Goal: Task Accomplishment & Management: Manage account settings

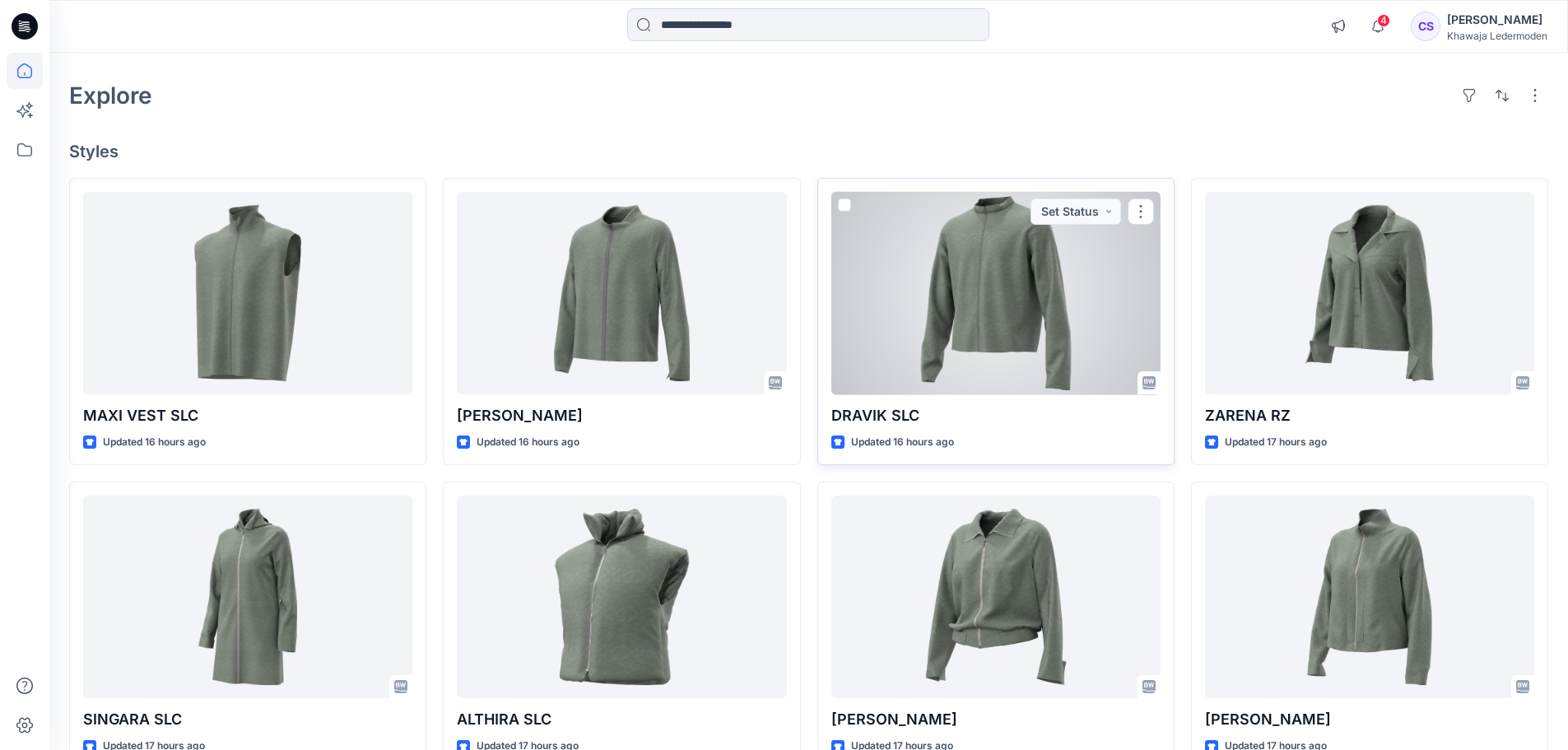
scroll to position [82, 0]
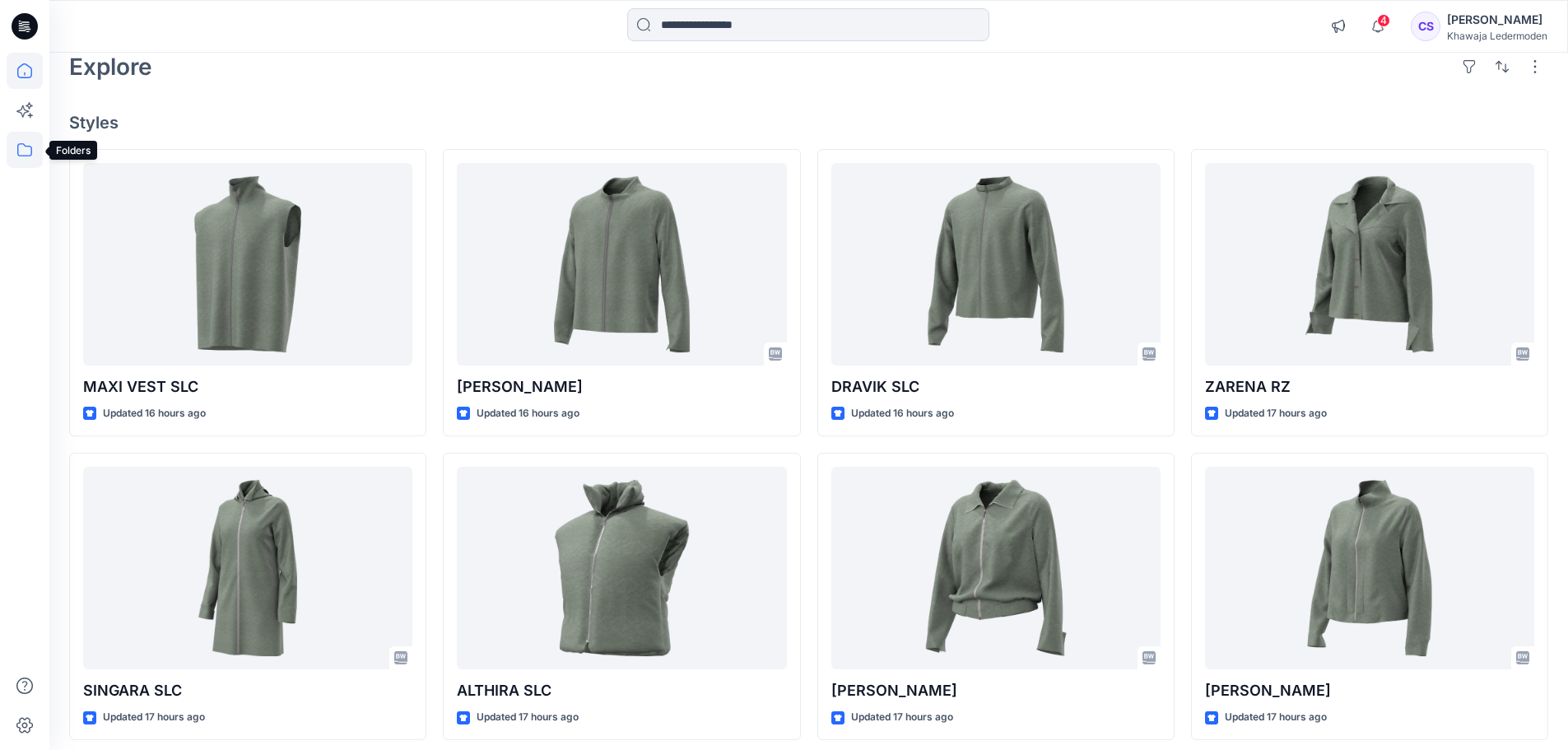
click at [22, 151] on icon at bounding box center [25, 150] width 36 height 36
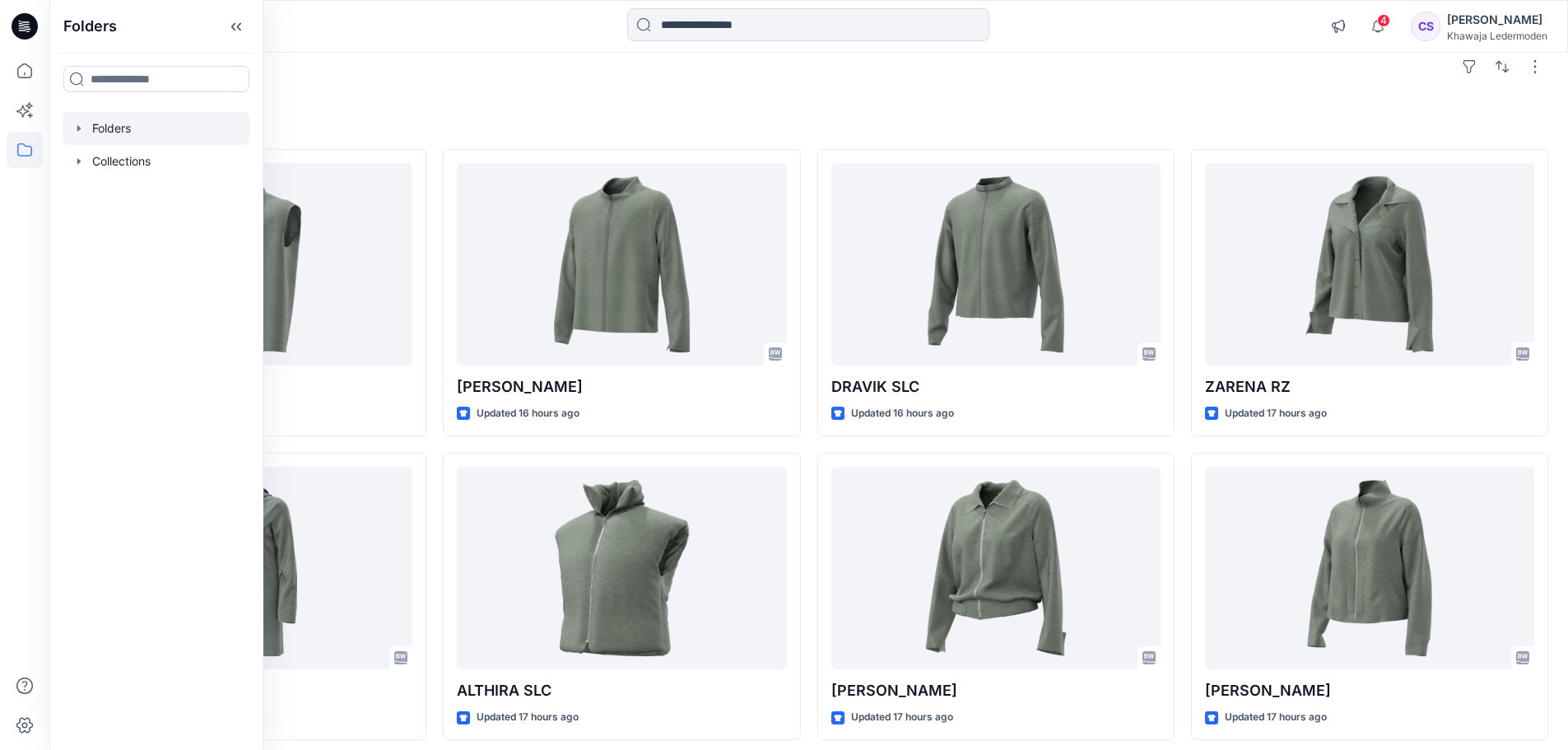
click at [127, 136] on div at bounding box center [157, 128] width 188 height 33
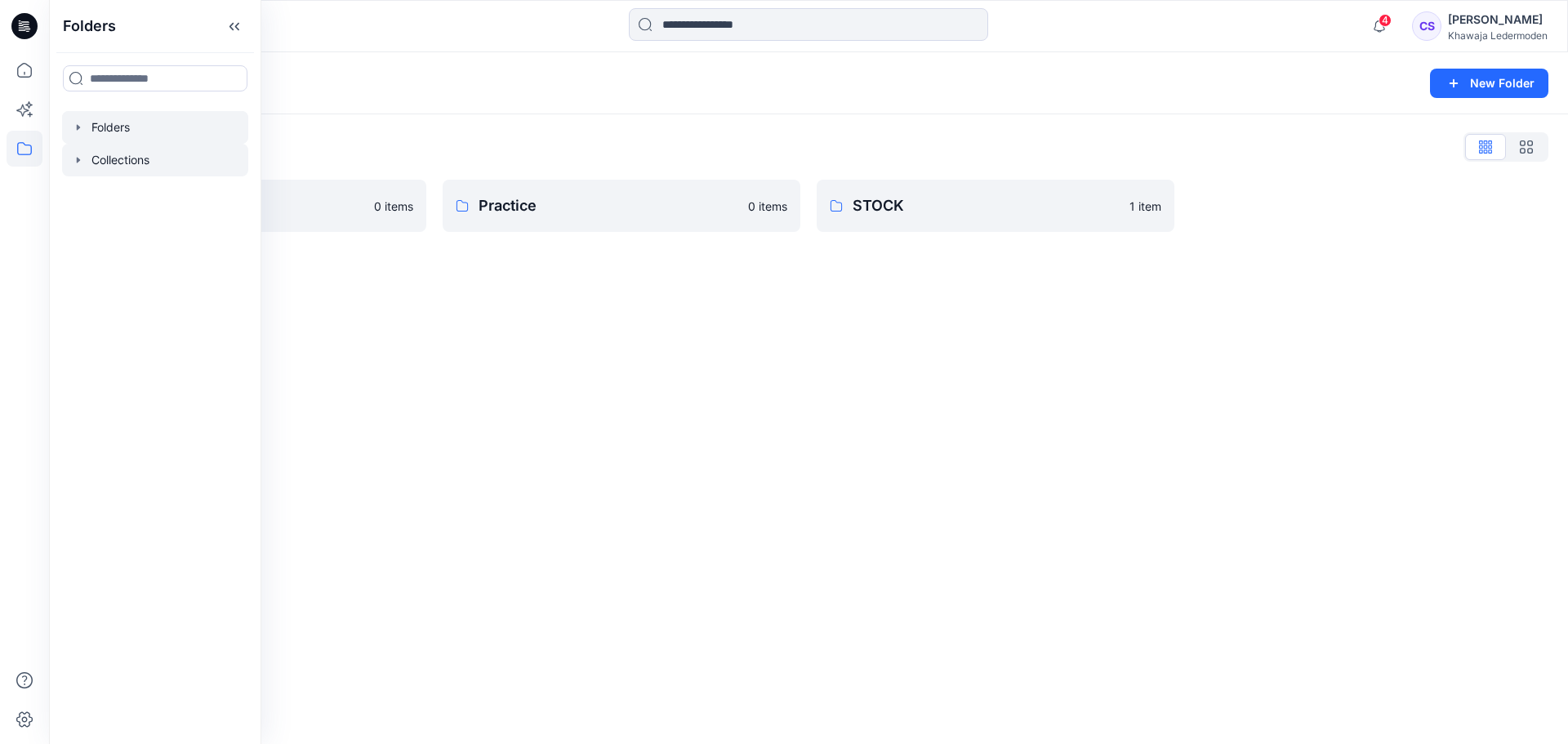
click at [179, 159] on div at bounding box center [156, 159] width 186 height 33
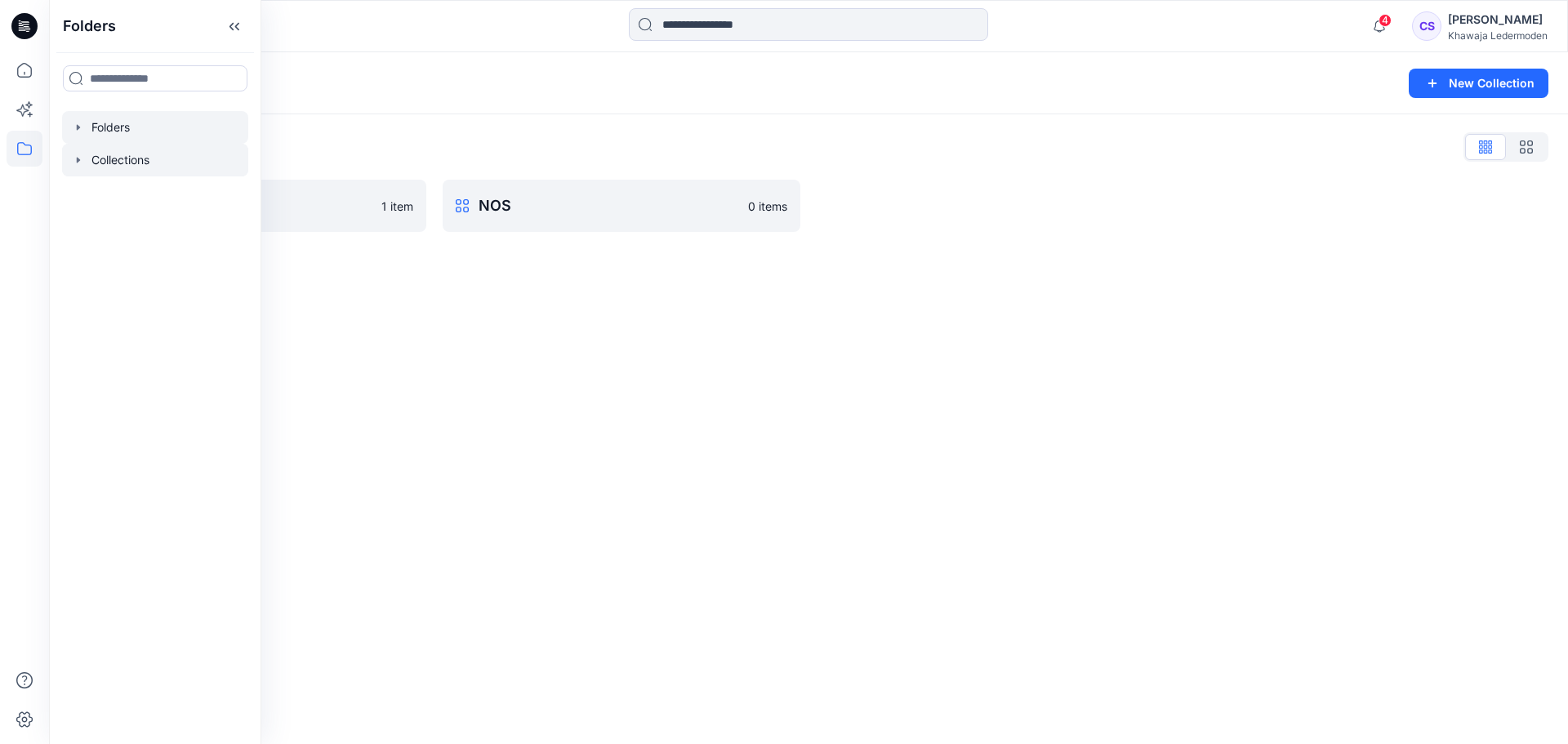
click at [180, 128] on div at bounding box center [156, 127] width 186 height 33
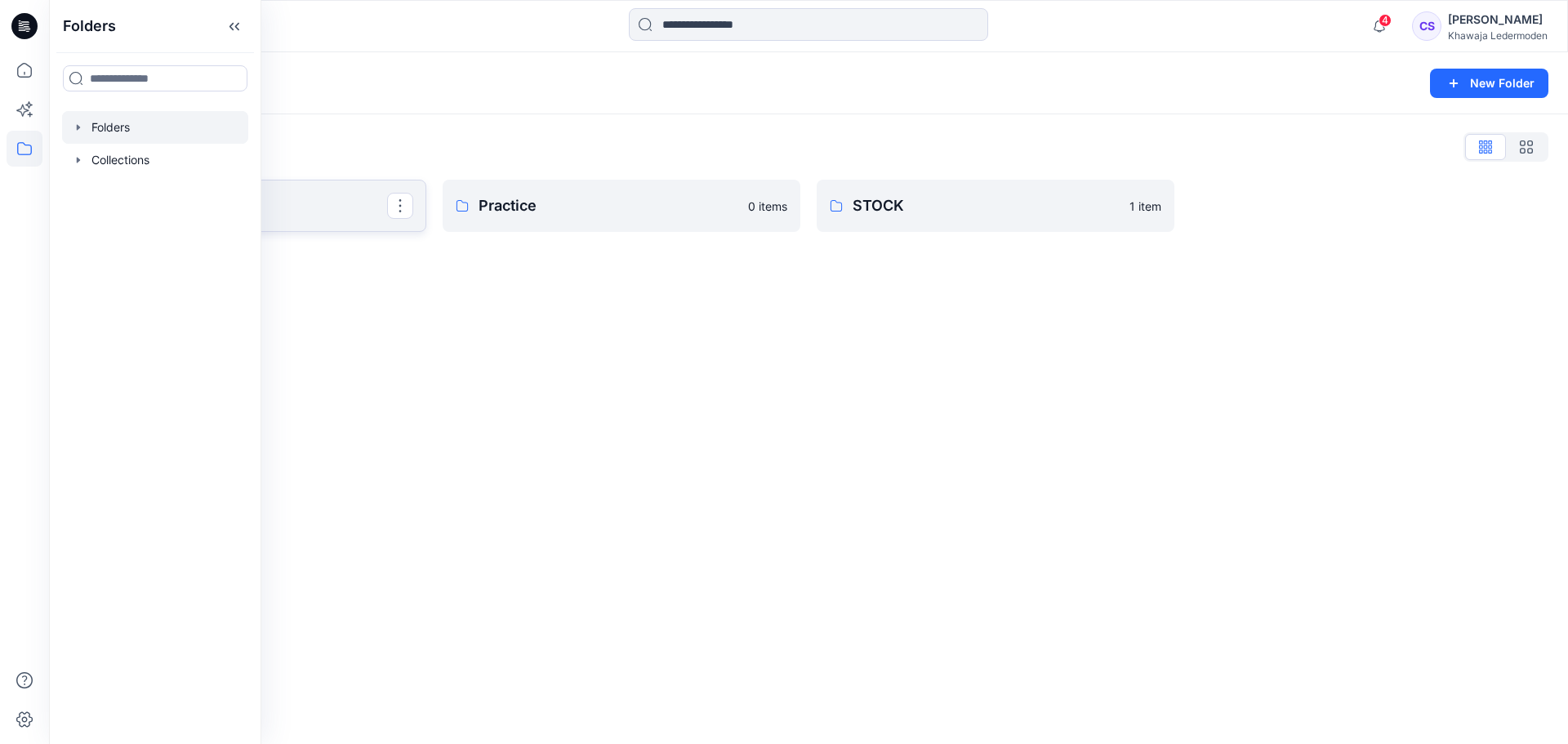
click at [347, 213] on p "COLLECTION" at bounding box center [245, 205] width 282 height 23
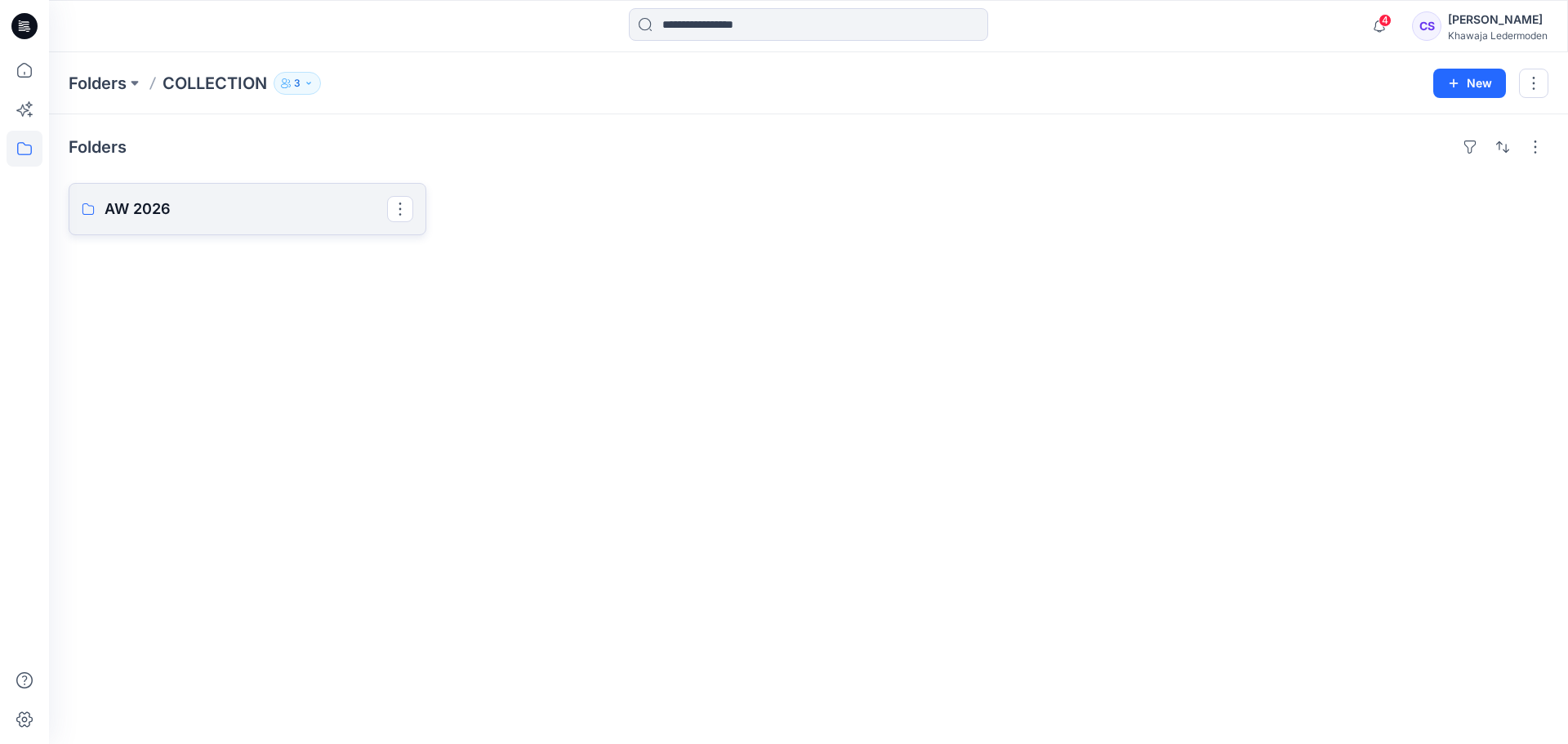
click at [263, 186] on link "AW 2026" at bounding box center [247, 209] width 358 height 53
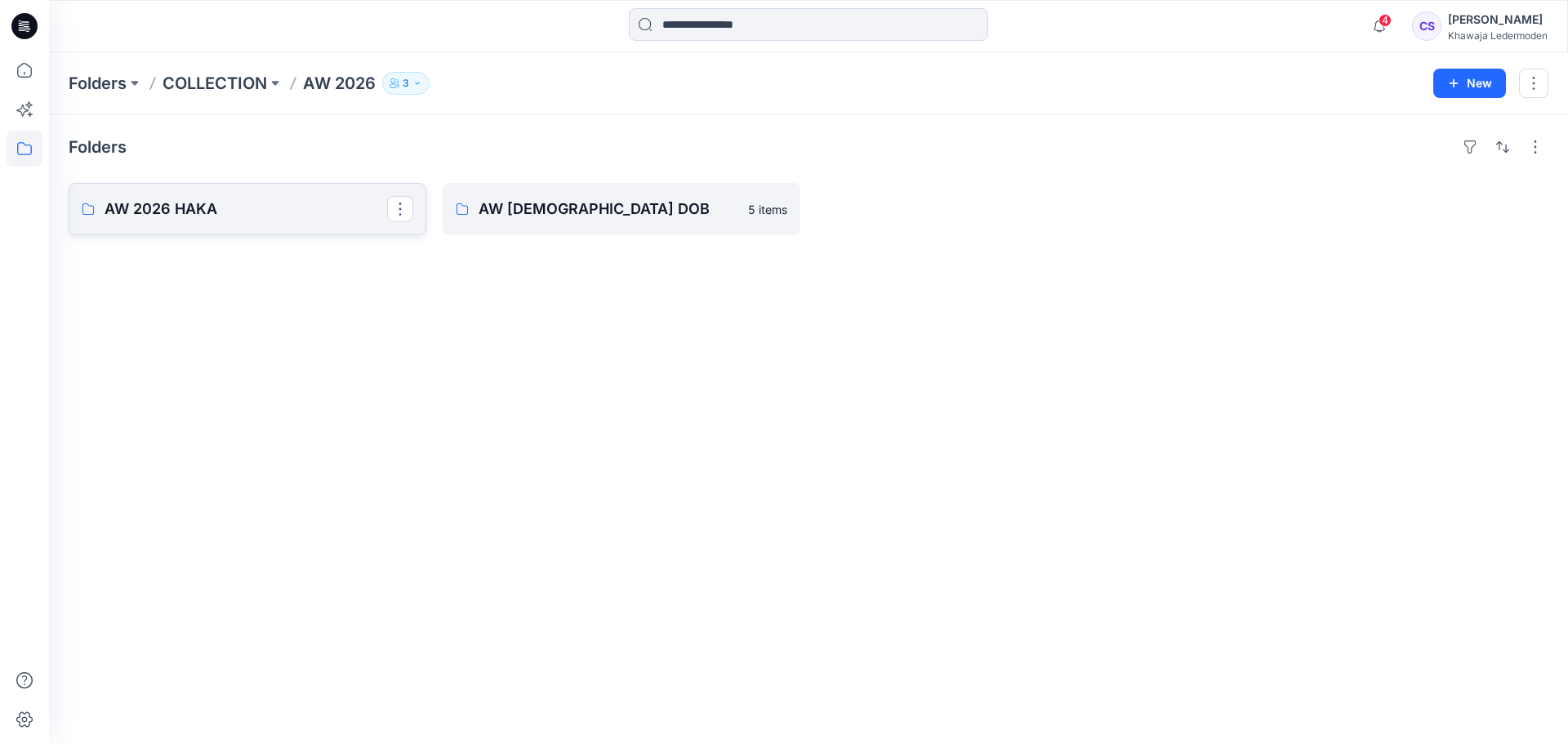
click at [281, 197] on p "AW 2026 HAKA" at bounding box center [245, 208] width 282 height 23
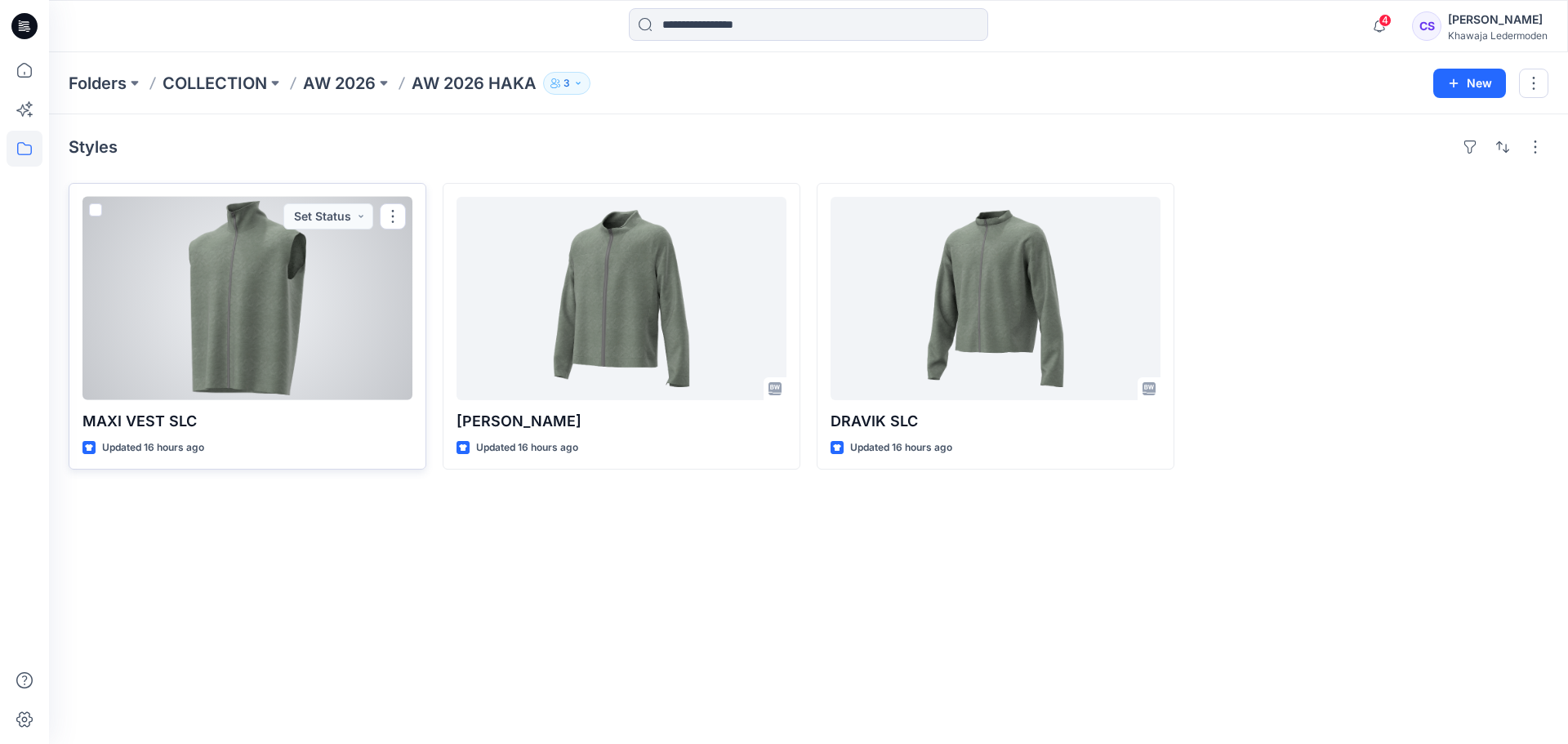
click at [248, 253] on div at bounding box center [247, 298] width 330 height 203
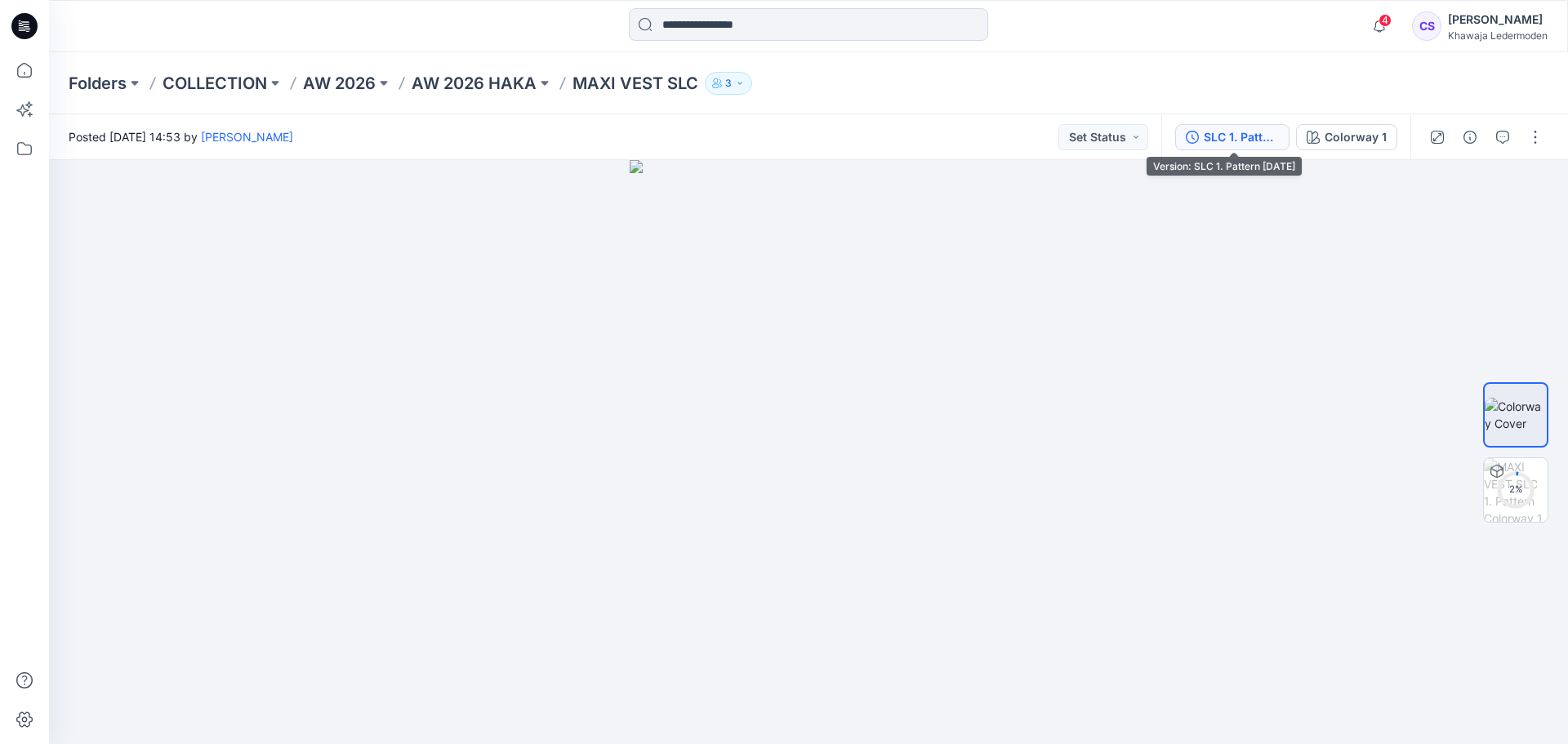
click at [1255, 132] on div "SLC 1. Pattern 27.08.2025" at bounding box center [1242, 137] width 75 height 18
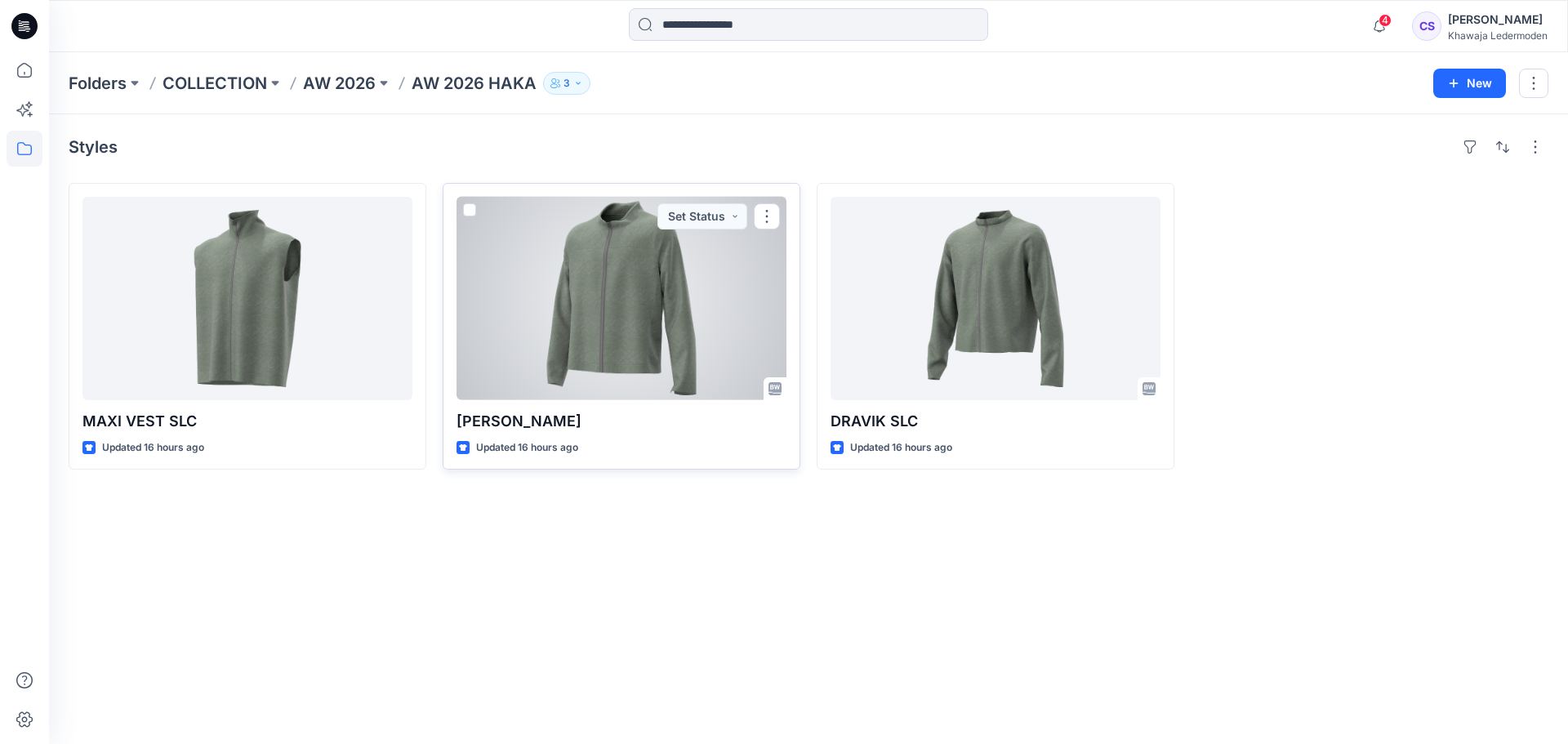
click at [654, 329] on div at bounding box center [621, 298] width 330 height 203
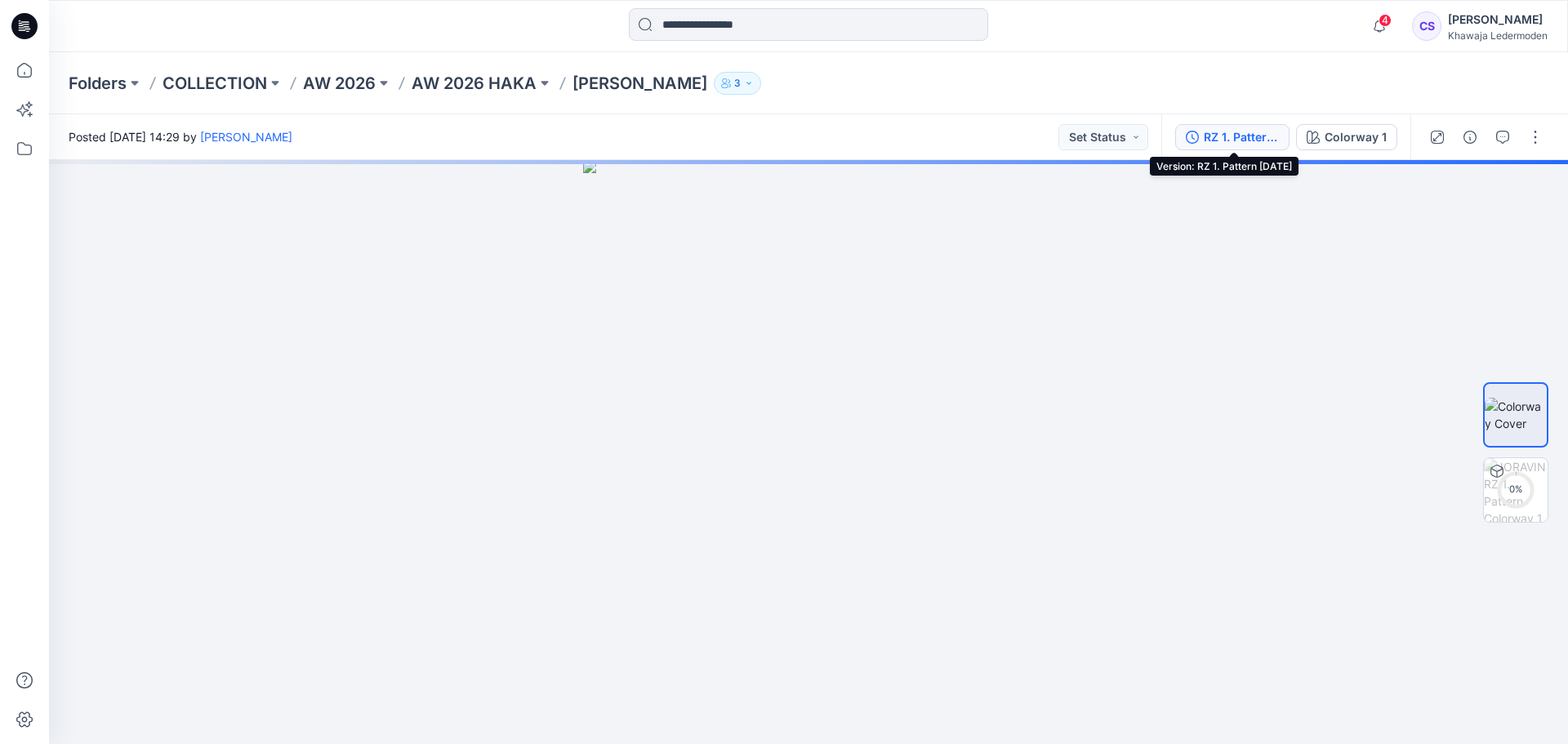
click at [1209, 137] on div "RZ 1. Pattern 01.08.2025" at bounding box center [1242, 137] width 75 height 18
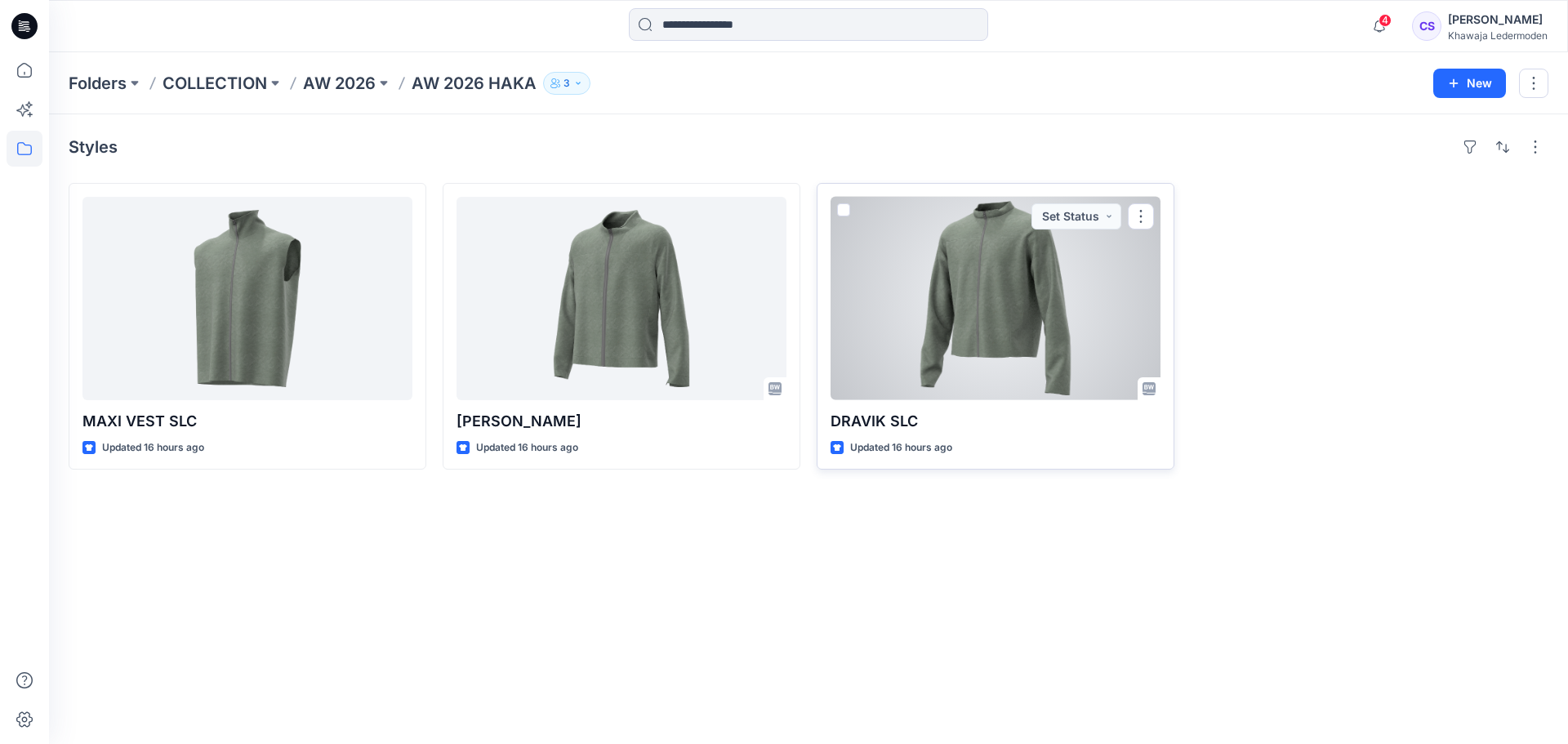
click at [968, 321] on div at bounding box center [995, 298] width 330 height 203
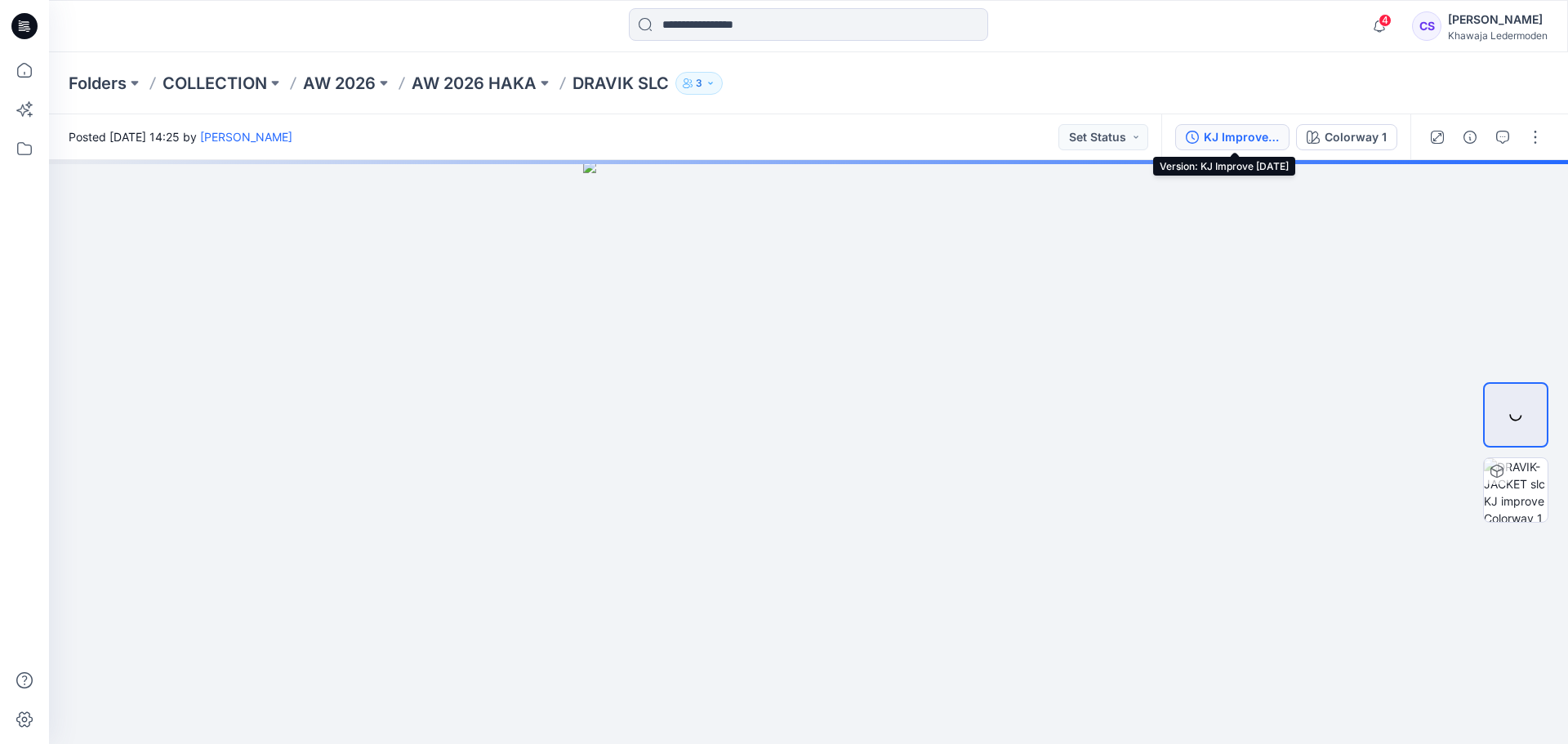
click at [1259, 143] on div "KJ Improve [DATE]" at bounding box center [1242, 137] width 75 height 18
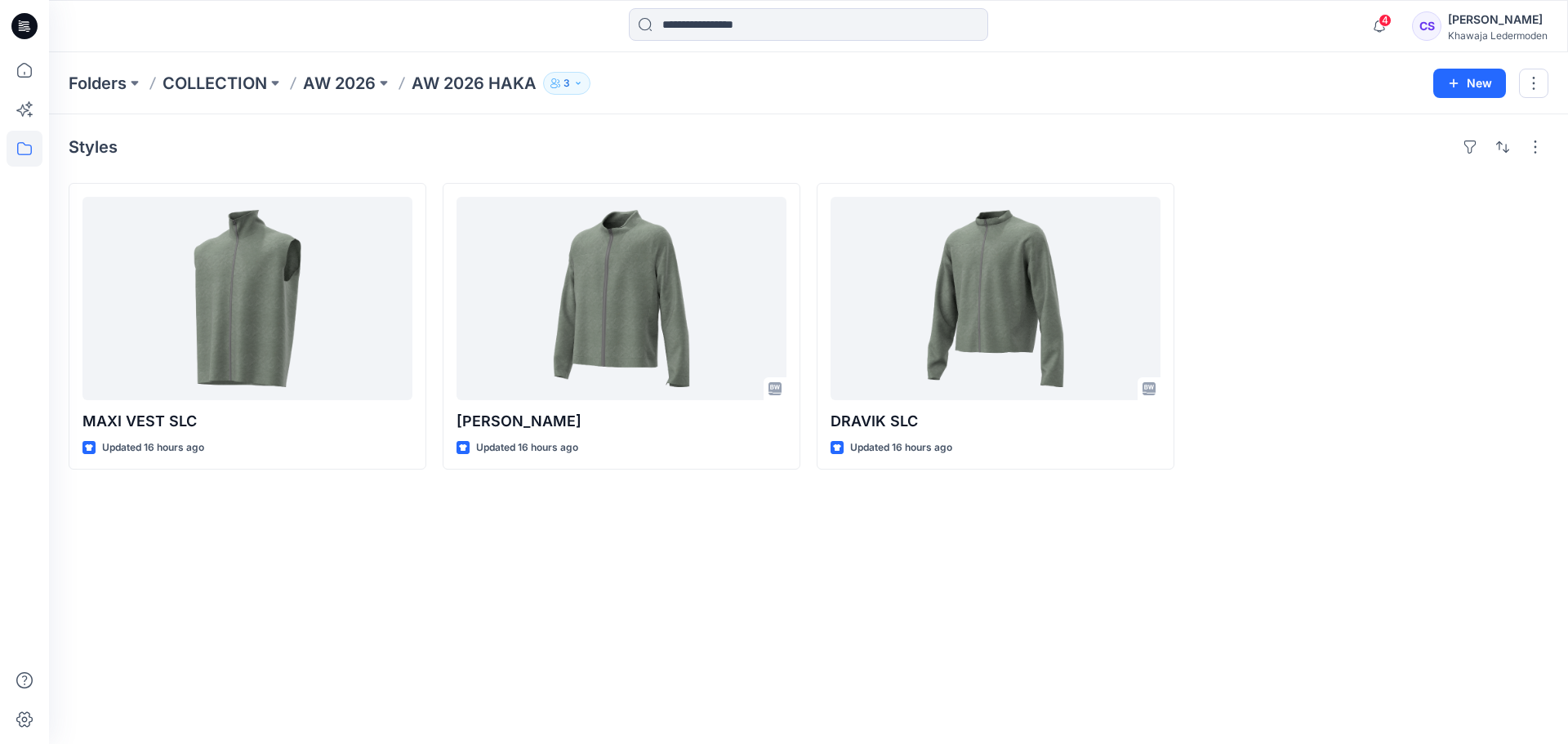
click at [1334, 546] on div "Styles MAXI VEST SLC Updated 16 hours ago JORAVIN RZ Updated 16 hours ago DRAVI…" at bounding box center [808, 428] width 1519 height 629
click at [1521, 418] on div at bounding box center [1369, 326] width 358 height 286
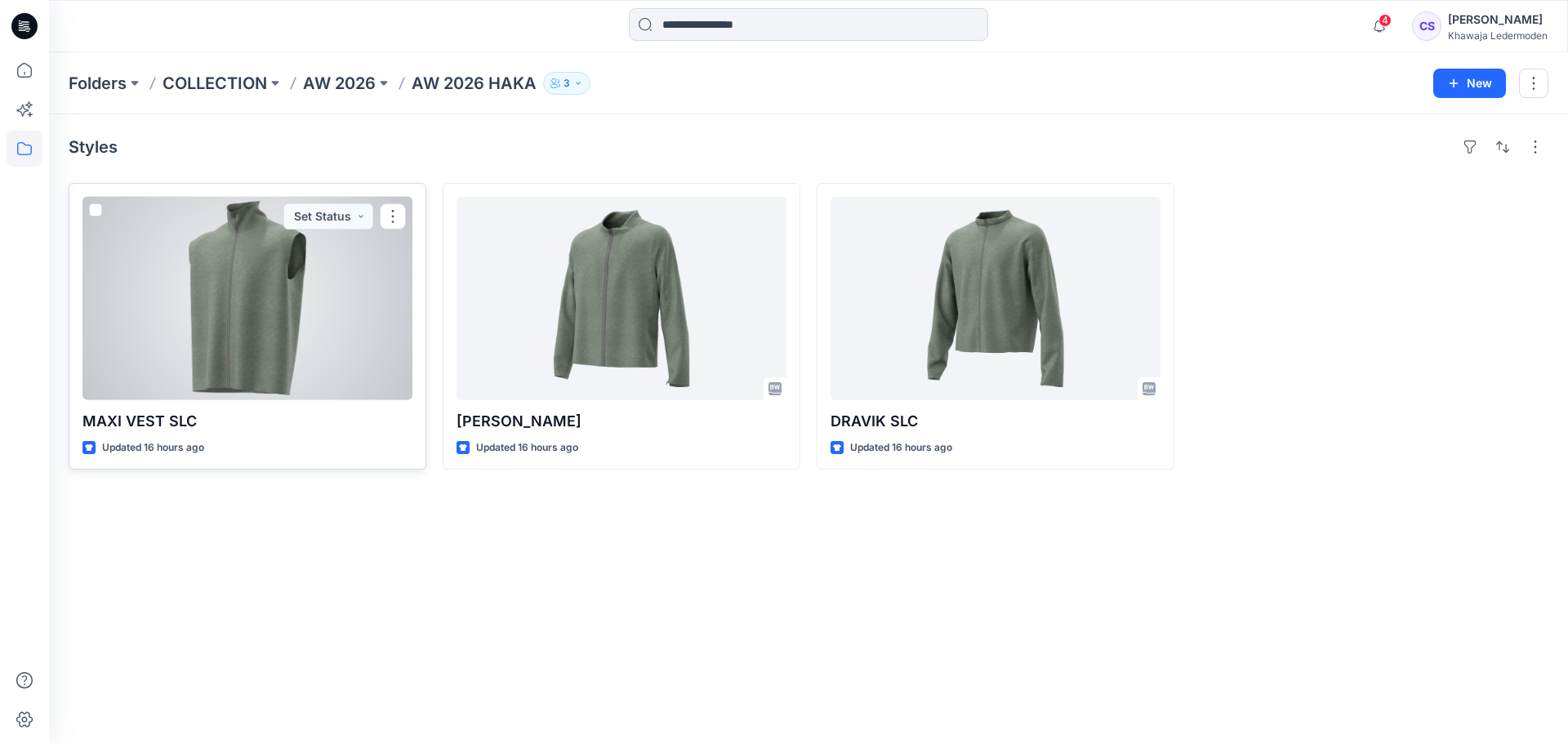
click at [230, 317] on div at bounding box center [247, 298] width 330 height 203
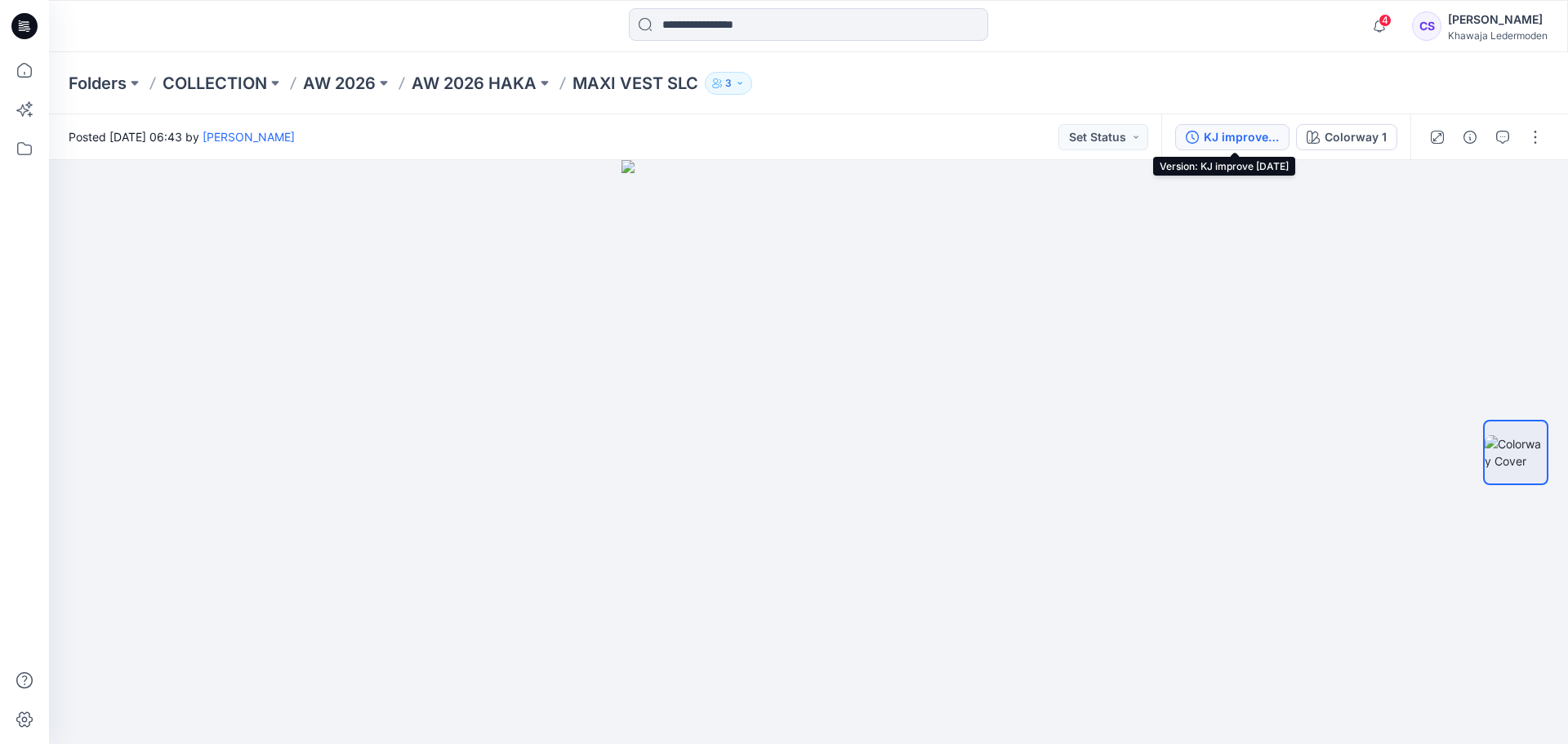
click at [1234, 128] on div "KJ improve [DATE]" at bounding box center [1242, 137] width 75 height 18
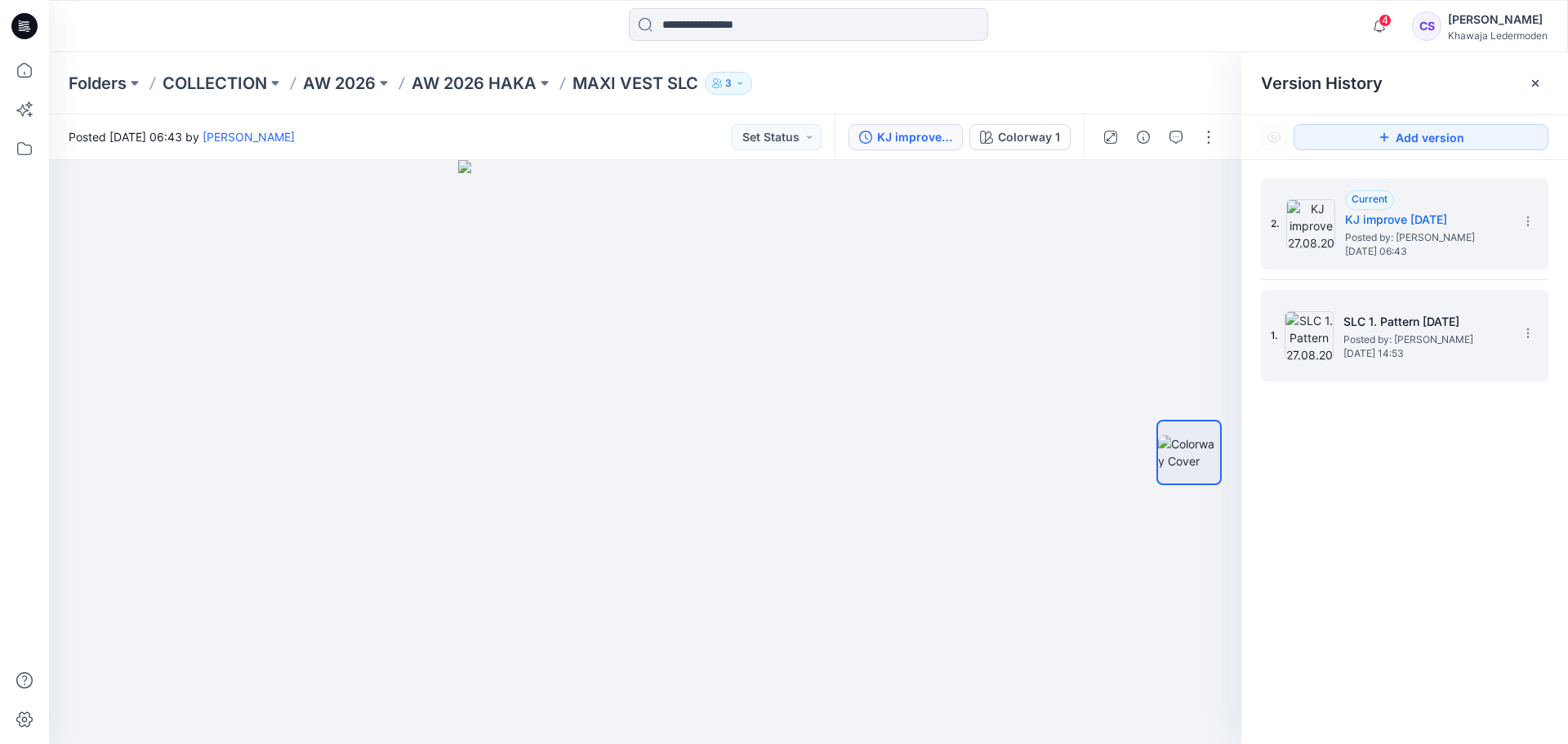
click at [1415, 348] on span "Tuesday, September 02, 2025 14:53" at bounding box center [1424, 354] width 164 height 12
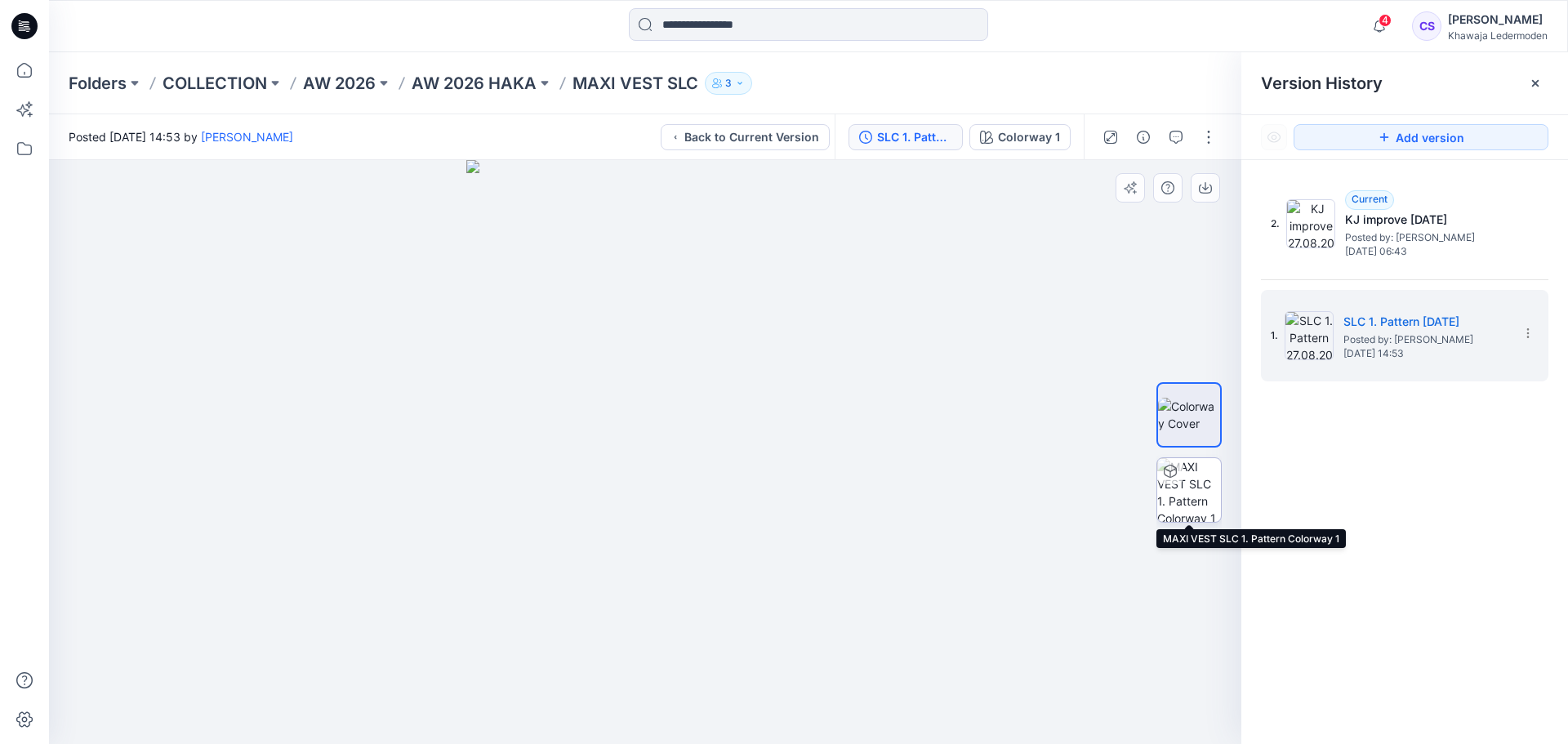
click at [1193, 496] on img at bounding box center [1189, 489] width 63 height 63
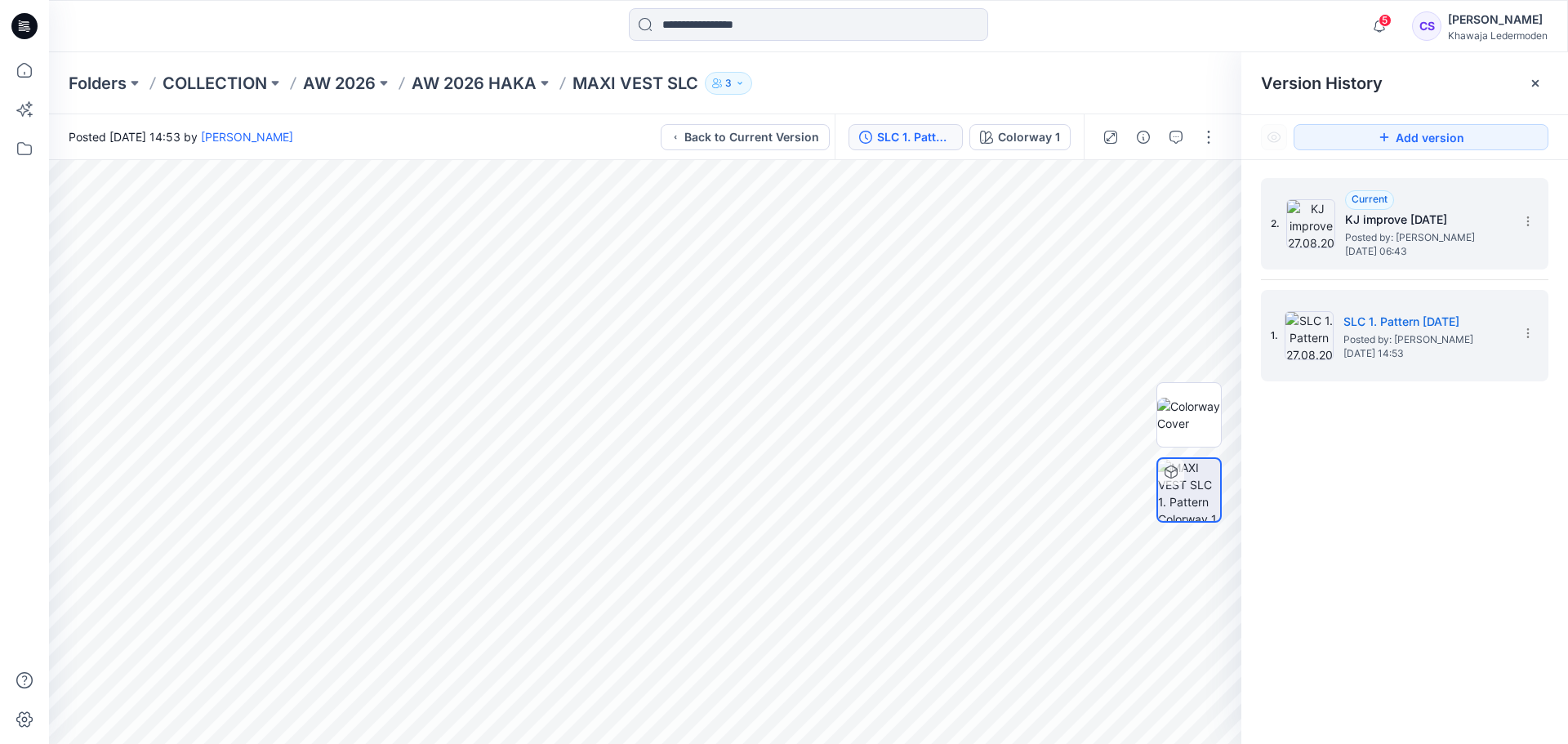
click at [1411, 258] on span "Wednesday, September 03, 2025 06:43" at bounding box center [1426, 252] width 164 height 12
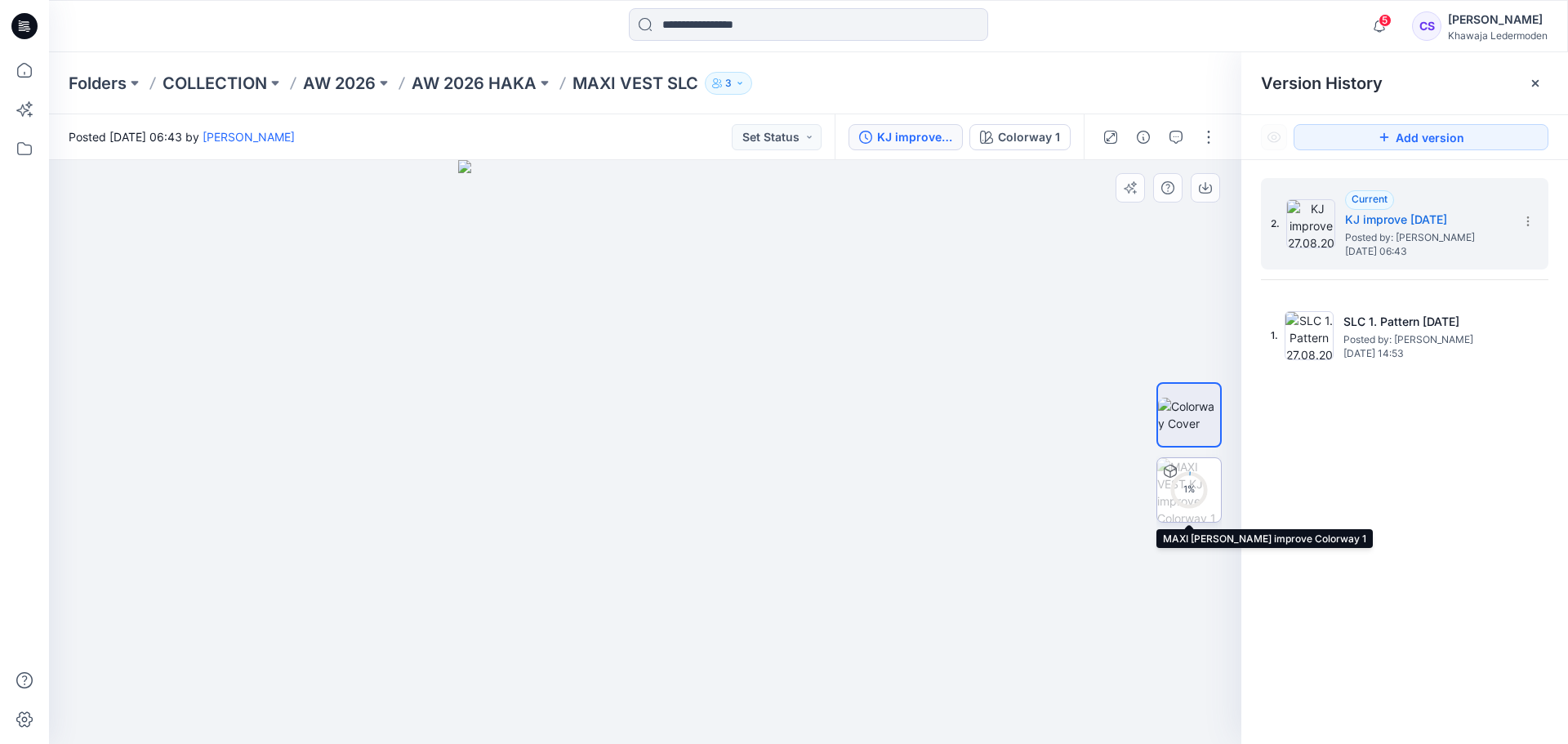
click at [1181, 489] on div "1 %" at bounding box center [1189, 489] width 40 height 14
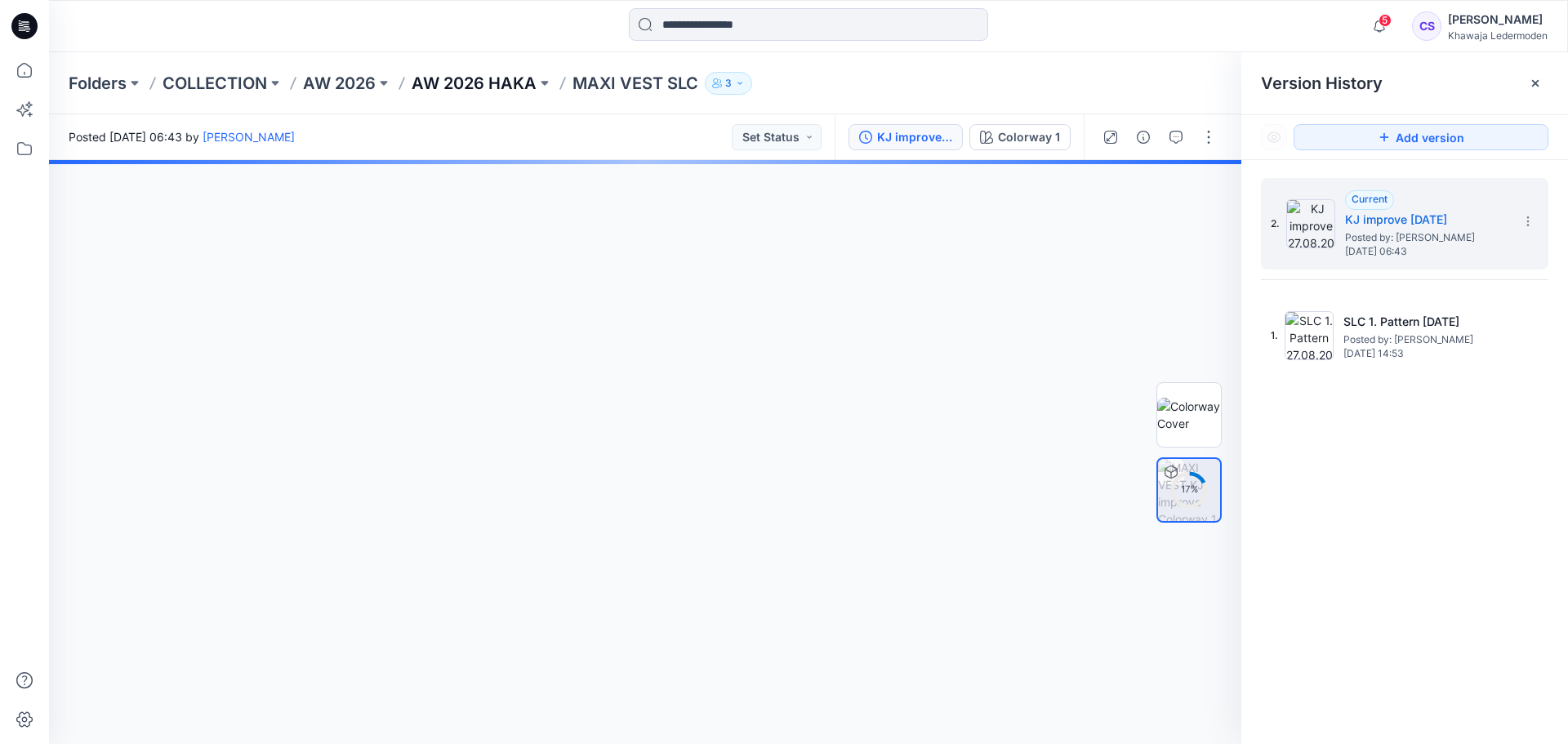
click at [492, 75] on p "AW 2026 HAKA" at bounding box center [474, 83] width 125 height 23
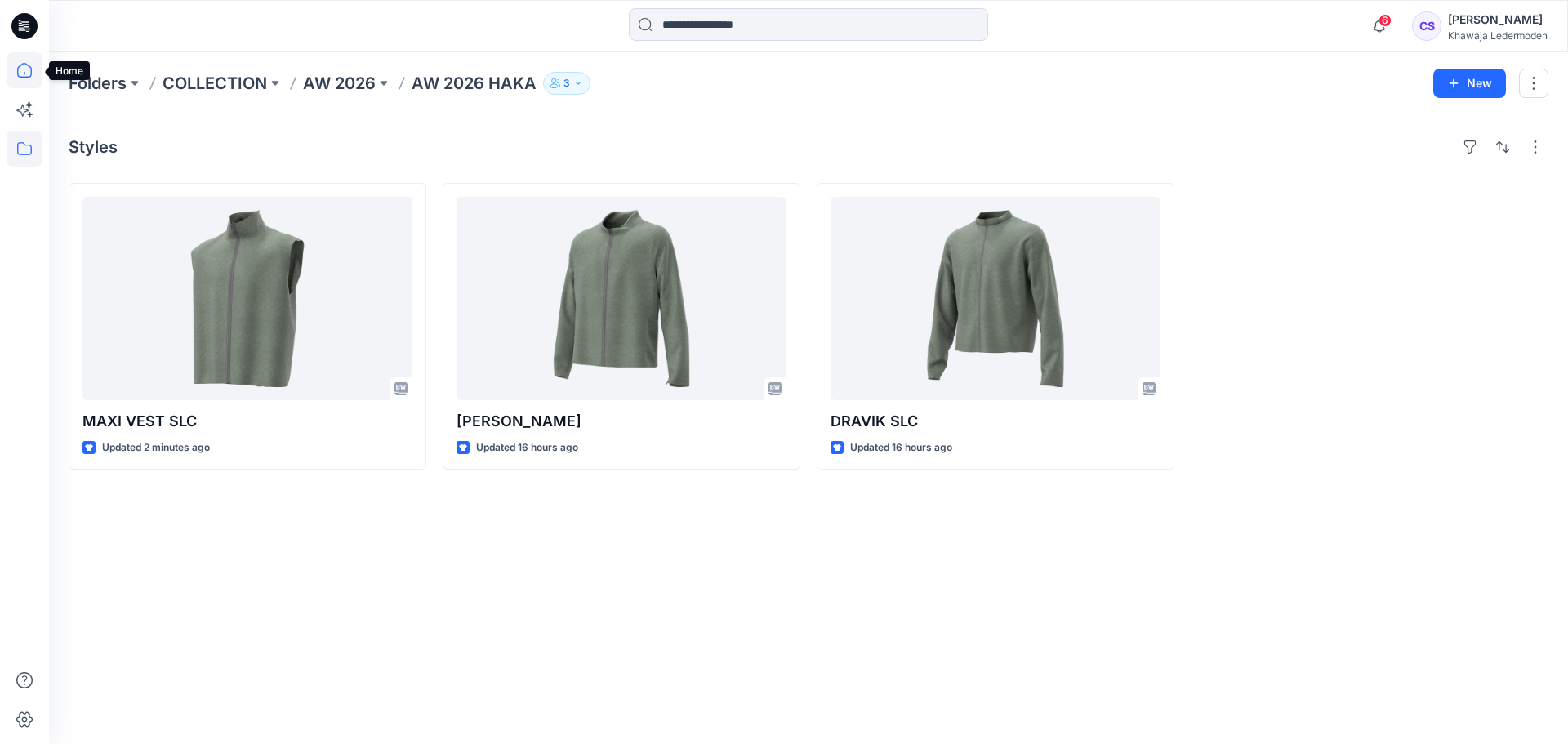
click at [23, 73] on icon at bounding box center [25, 70] width 36 height 36
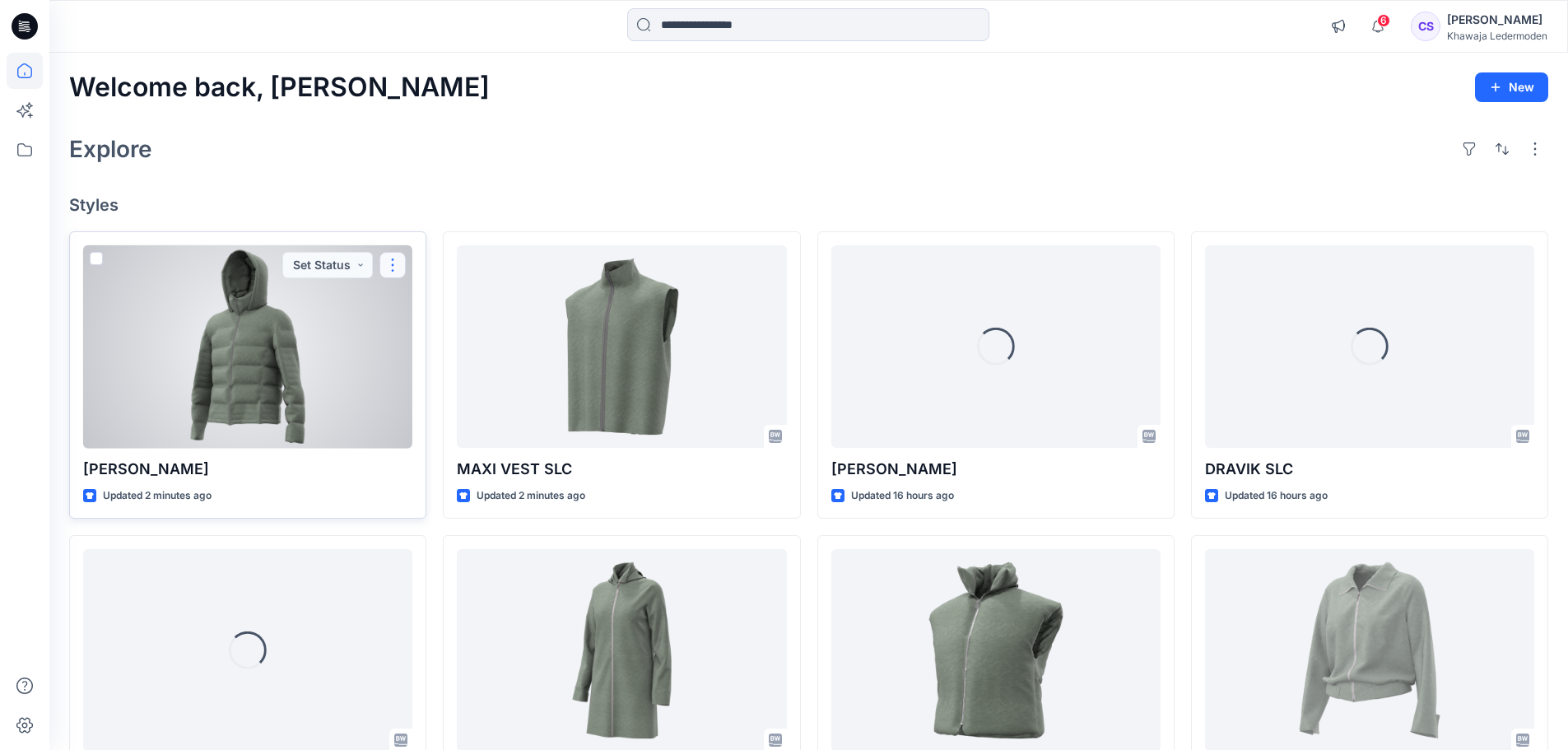
click at [398, 269] on button "button" at bounding box center [392, 265] width 26 height 26
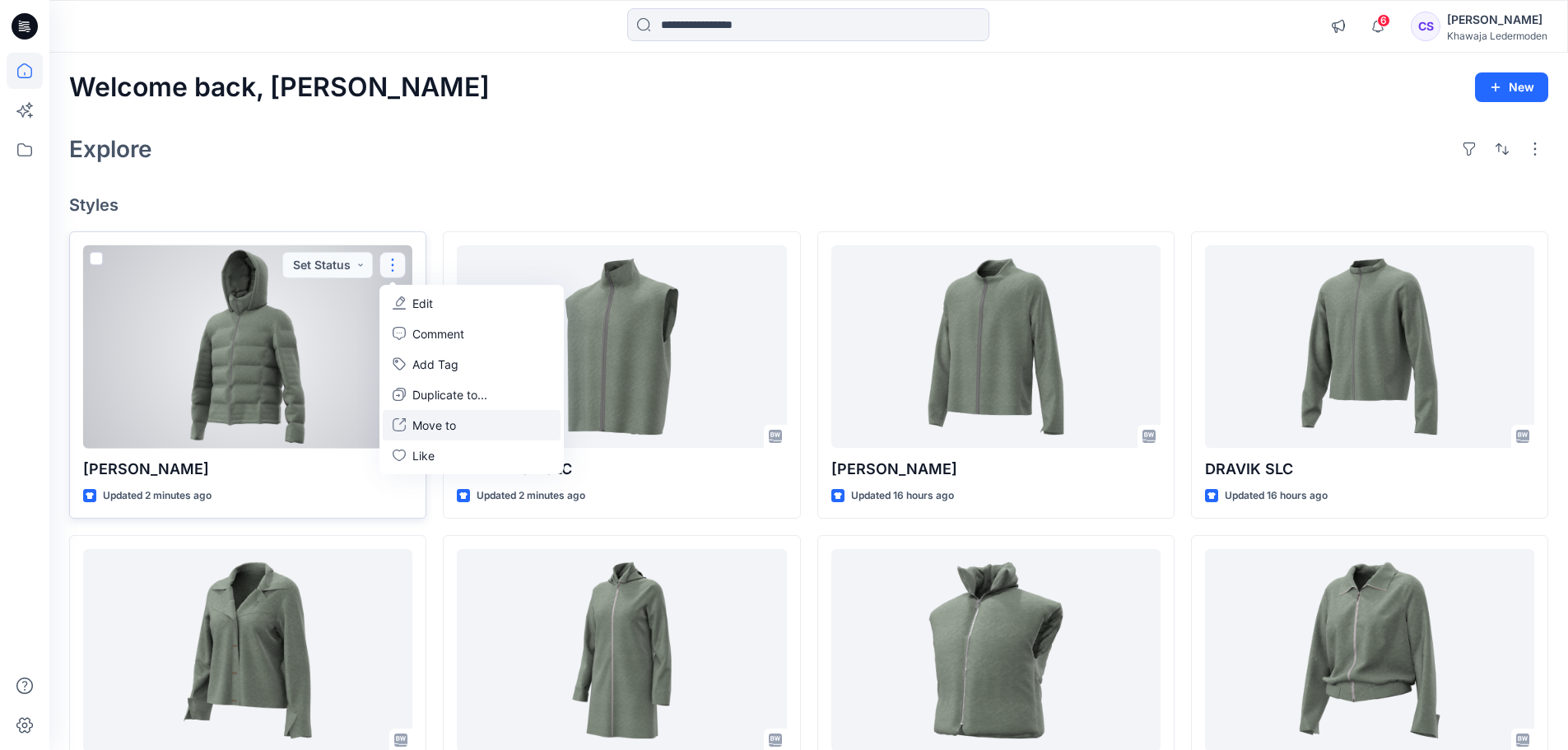
click at [452, 424] on p "Move to" at bounding box center [434, 424] width 44 height 17
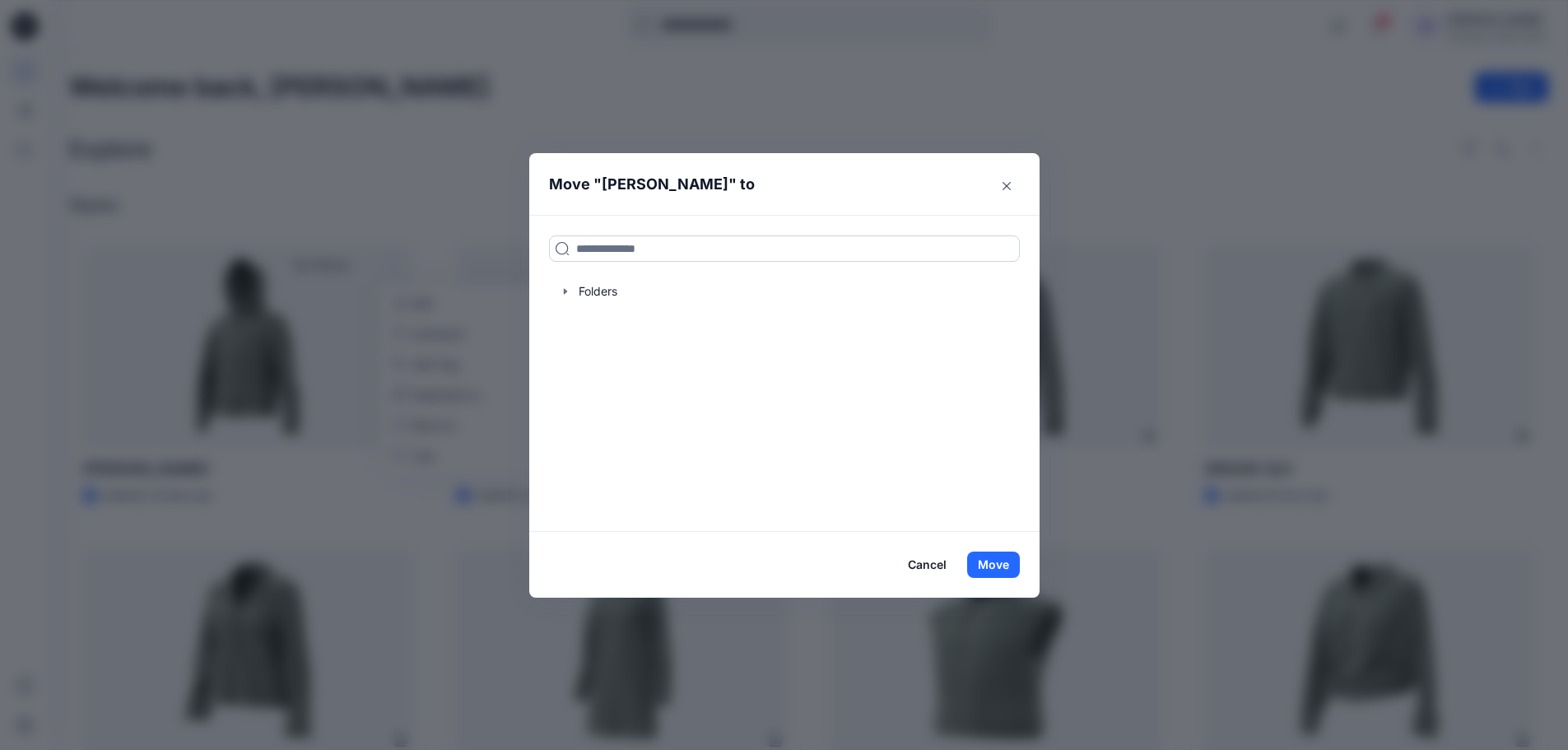
click at [619, 241] on input at bounding box center [784, 249] width 470 height 26
type input "****"
click at [637, 284] on mark "HAKA" at bounding box center [643, 285] width 33 height 22
click at [1010, 563] on button "Move" at bounding box center [993, 564] width 53 height 26
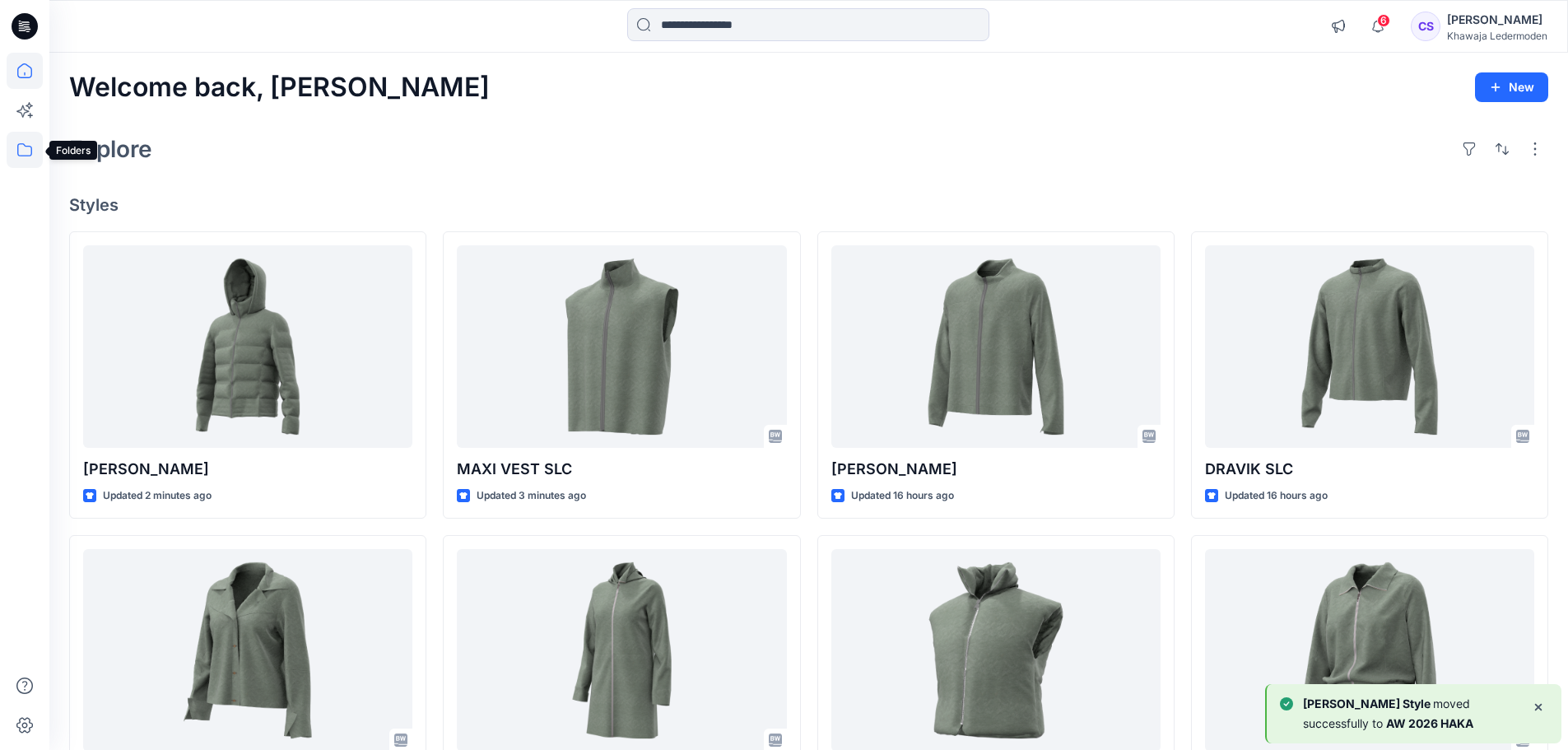
click at [19, 153] on icon at bounding box center [25, 150] width 36 height 36
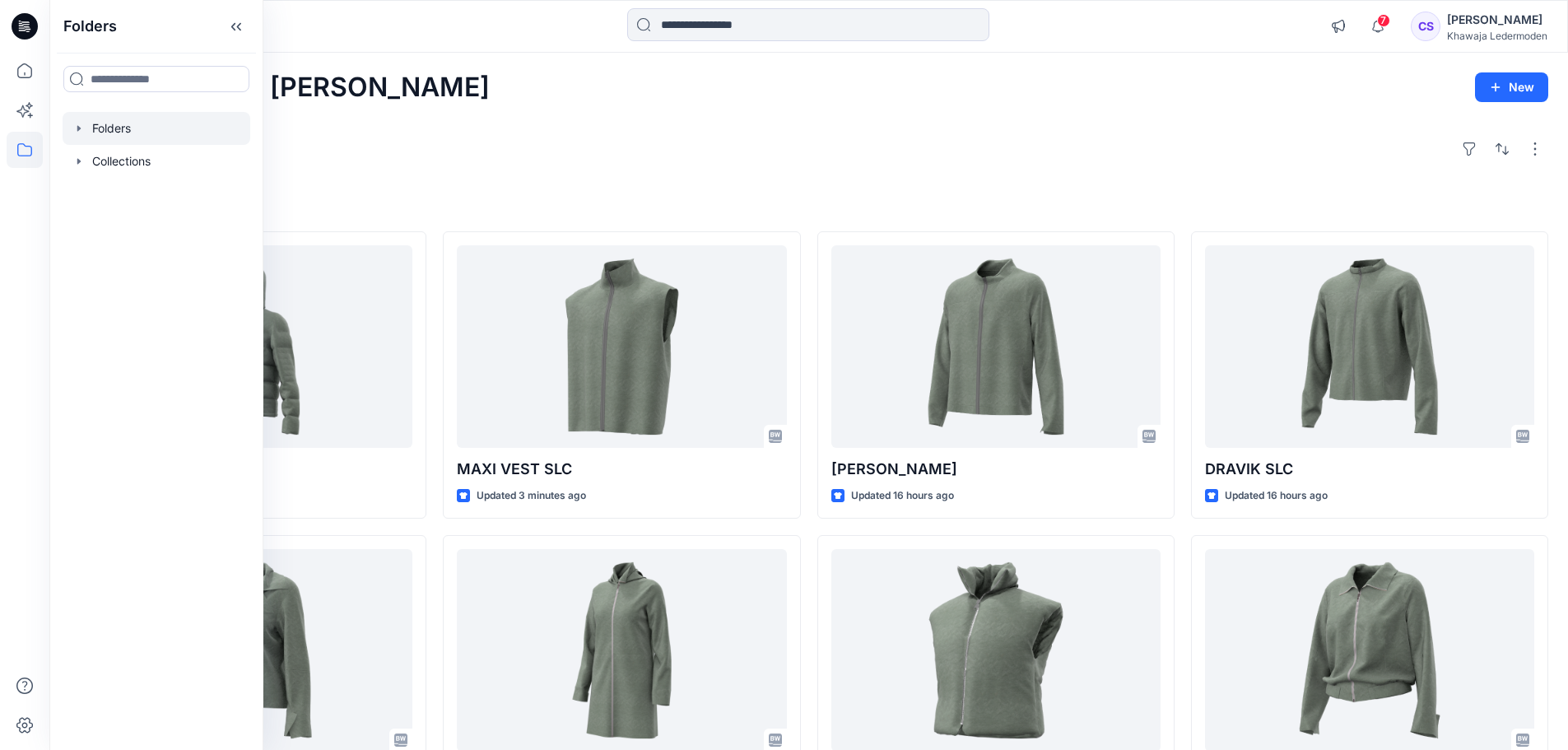
click at [119, 129] on div at bounding box center [157, 128] width 188 height 33
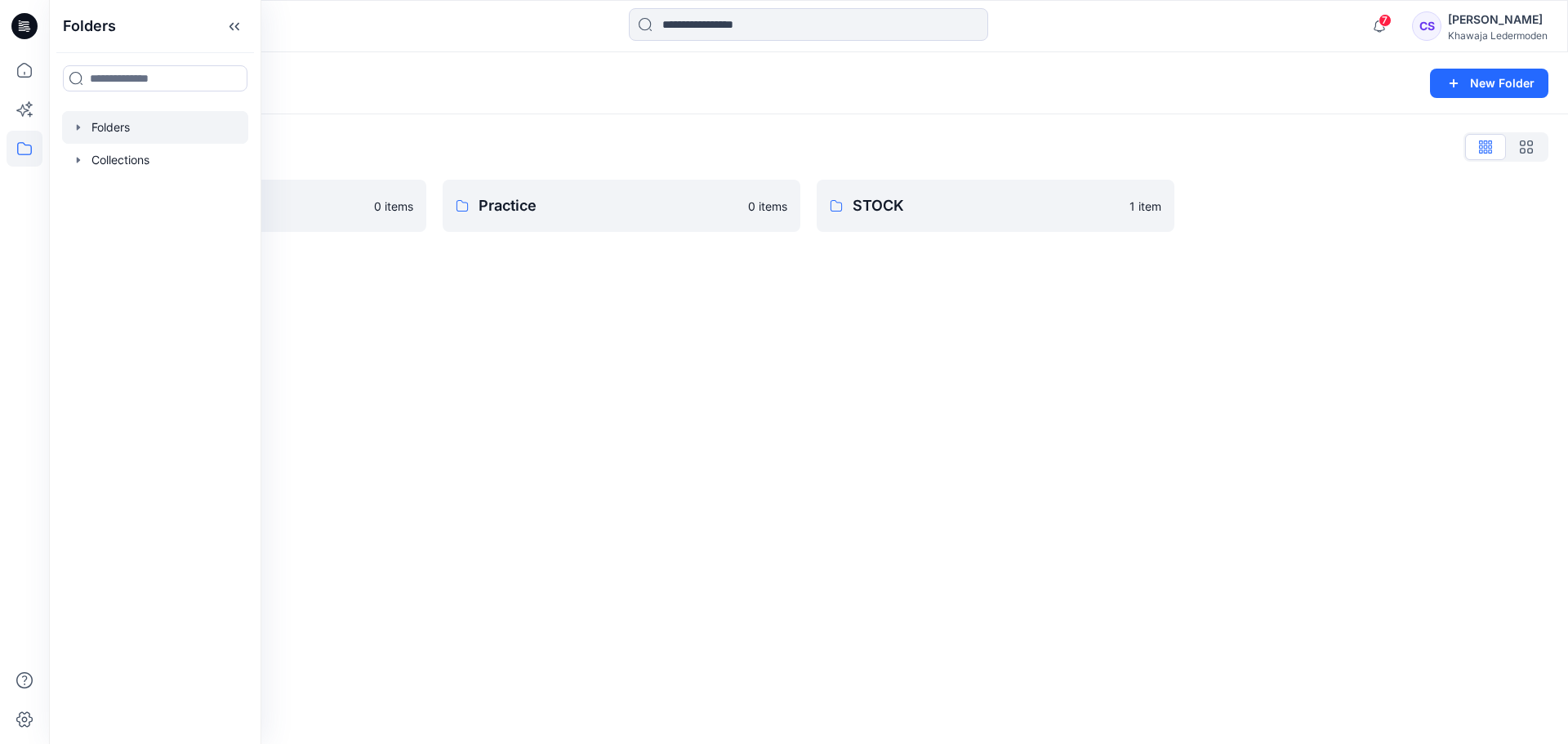
click at [77, 129] on icon "button" at bounding box center [77, 127] width 3 height 6
click at [90, 159] on icon "button" at bounding box center [94, 159] width 13 height 13
click at [136, 192] on div at bounding box center [156, 192] width 186 height 33
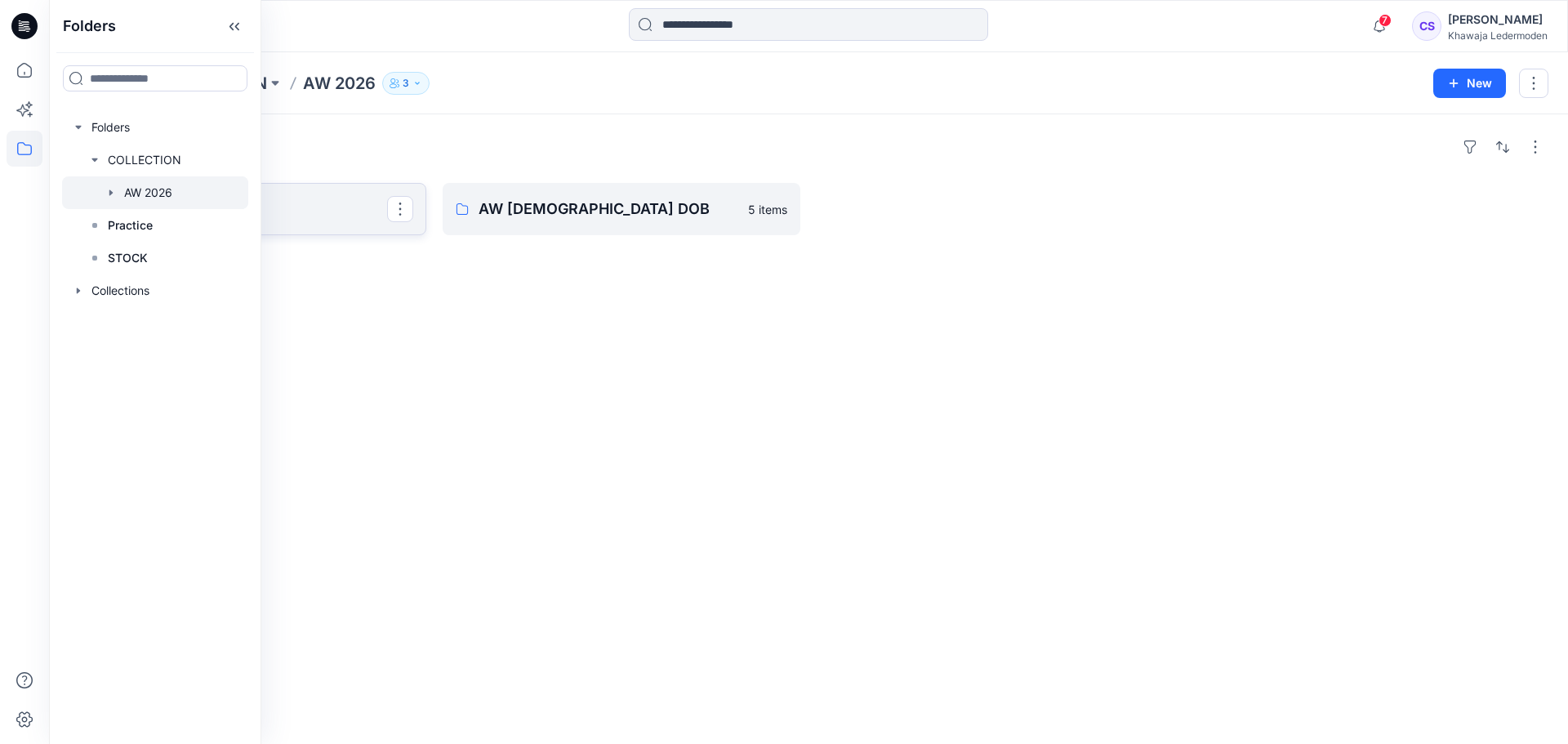
click at [332, 202] on p "AW 2026 HAKA" at bounding box center [245, 208] width 282 height 23
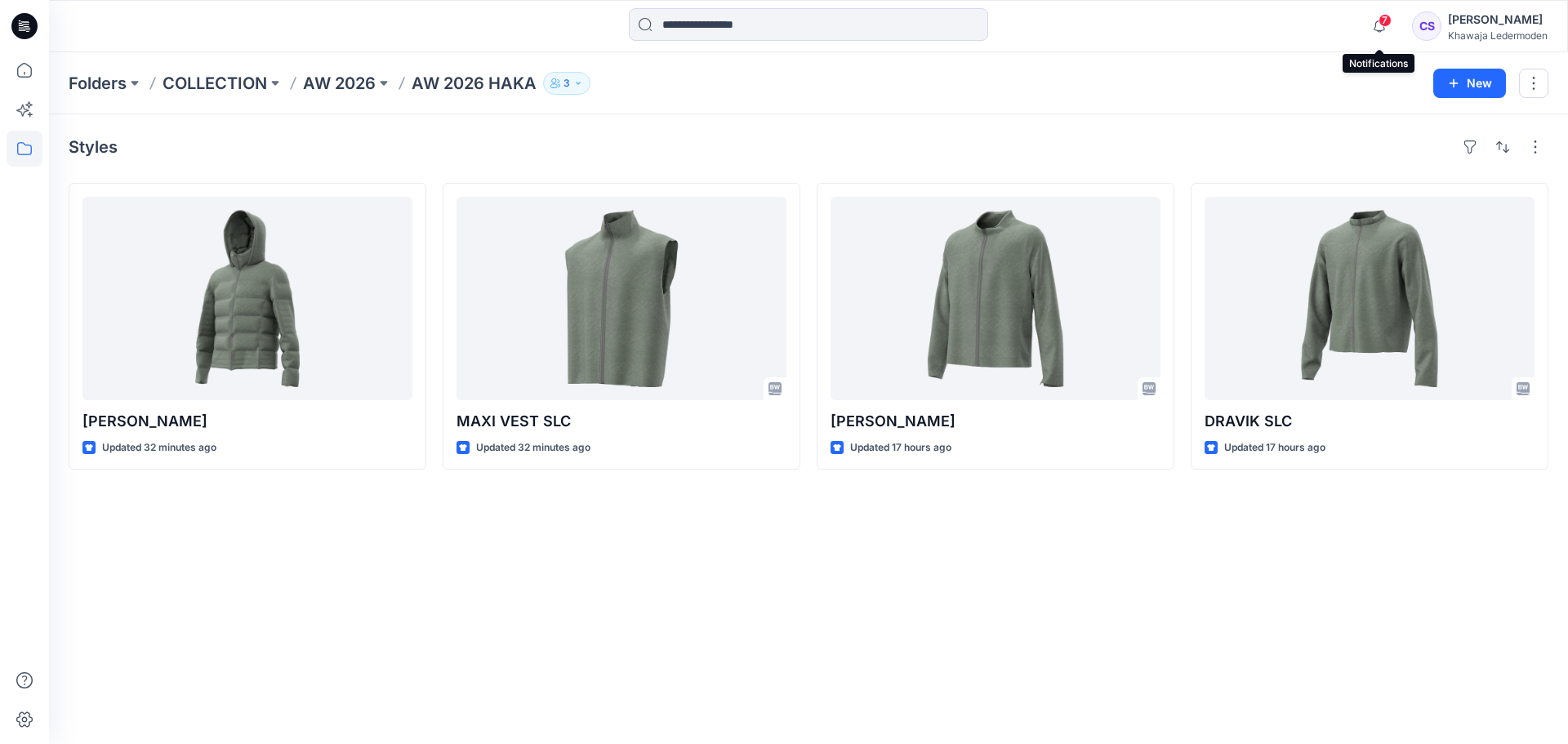
click at [1390, 17] on span "7" at bounding box center [1385, 20] width 13 height 13
click at [18, 84] on icon at bounding box center [25, 70] width 36 height 36
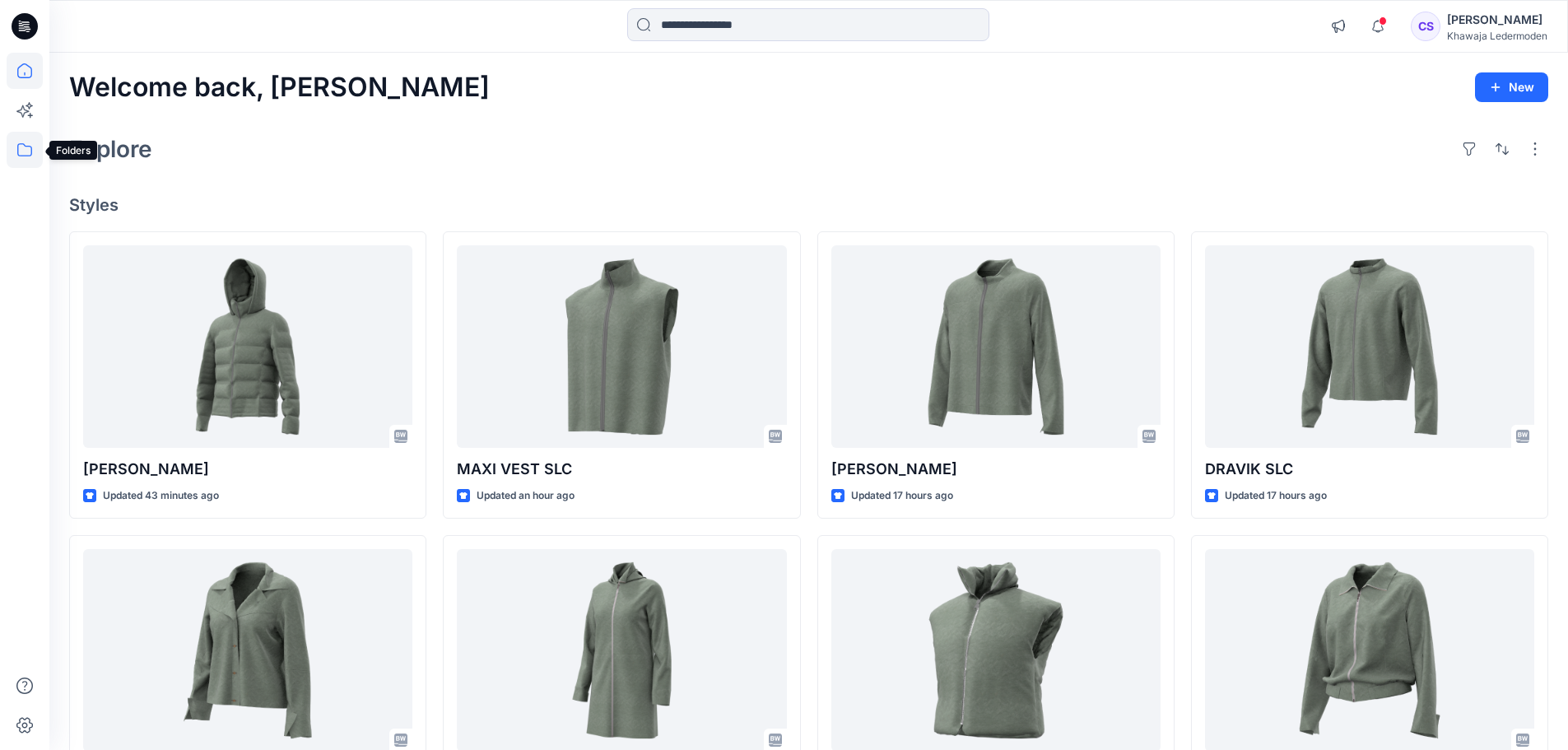
click at [18, 144] on icon at bounding box center [25, 150] width 36 height 36
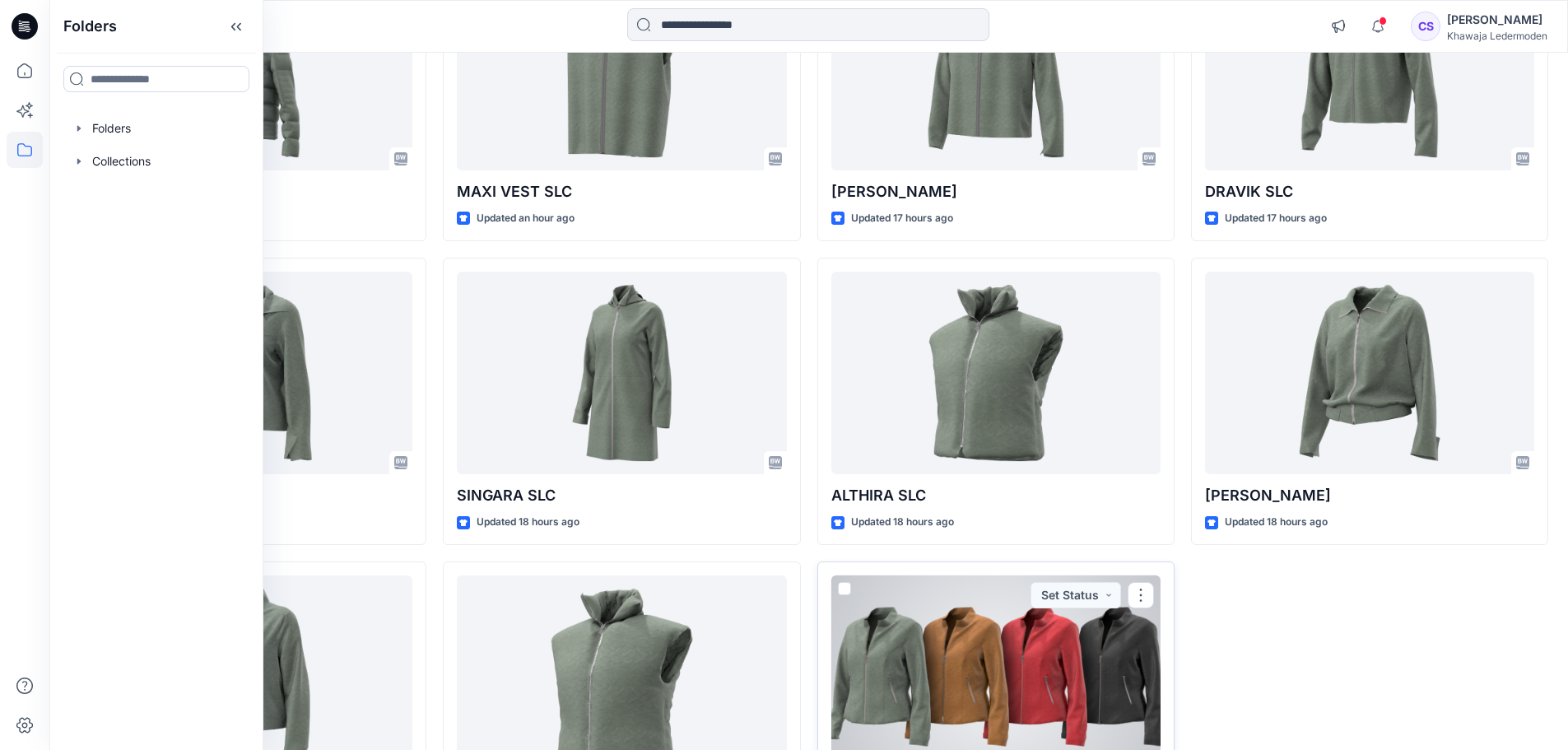
scroll to position [395, 0]
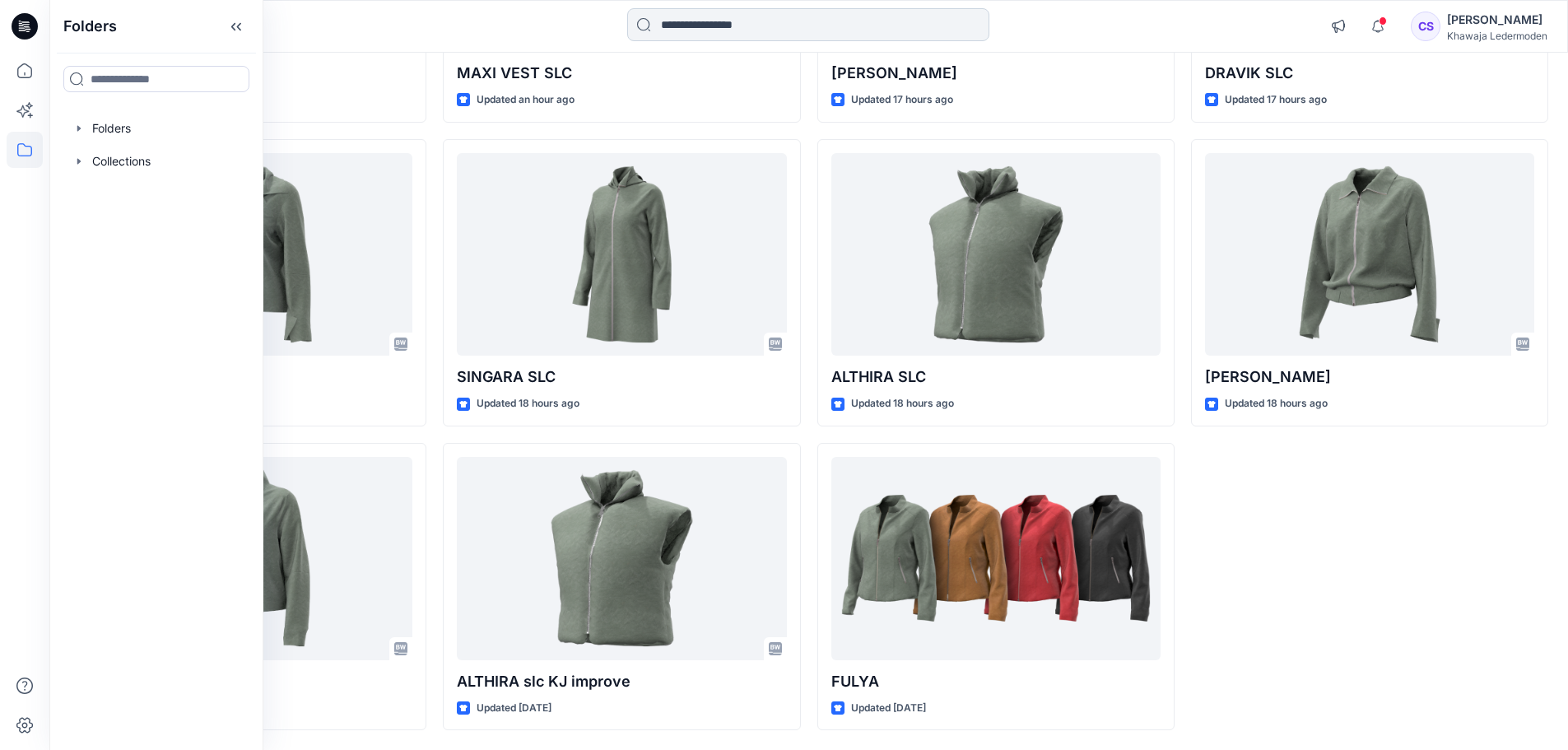
click at [791, 30] on input at bounding box center [808, 24] width 363 height 33
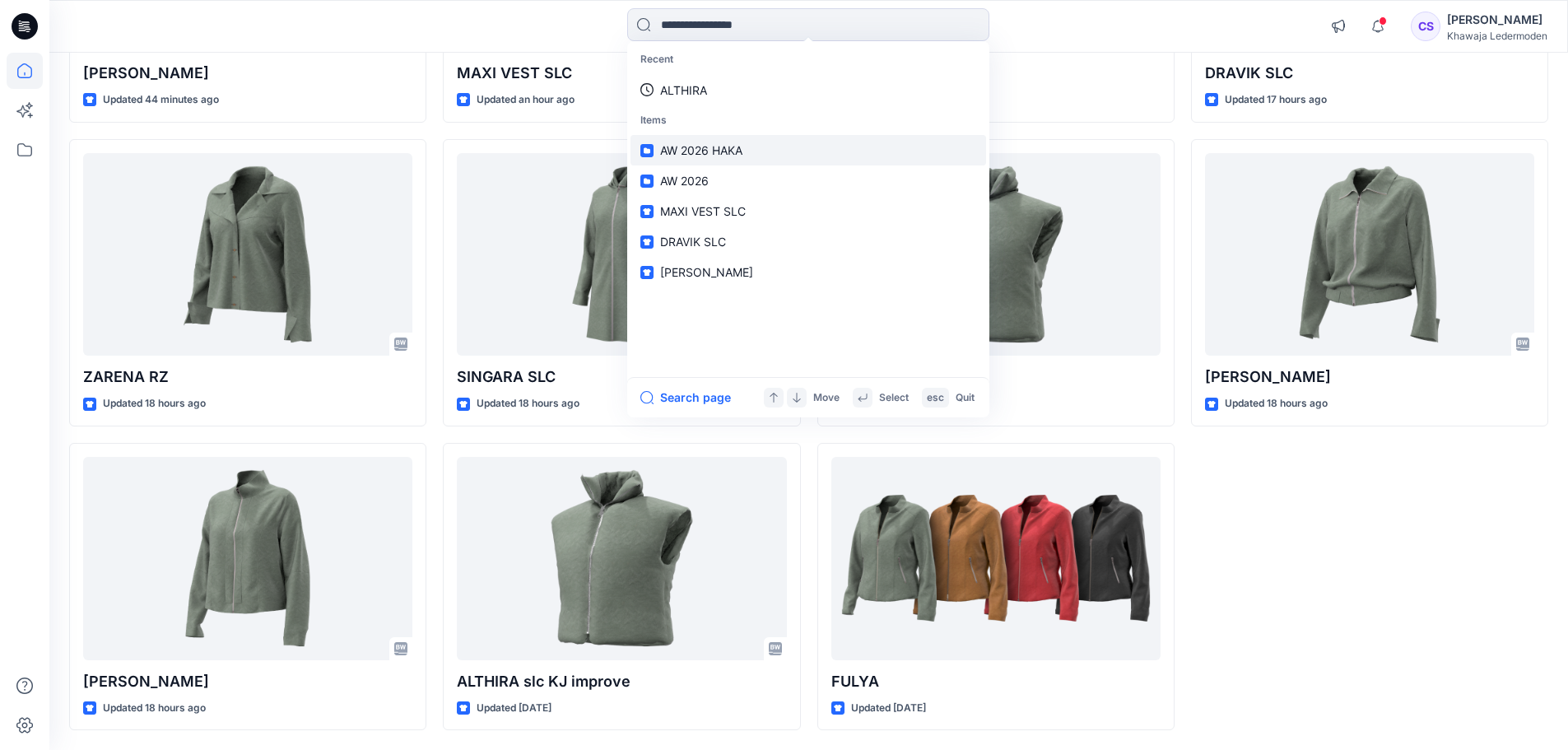
click at [721, 158] on p "AW 2026 HAKA" at bounding box center [701, 150] width 82 height 17
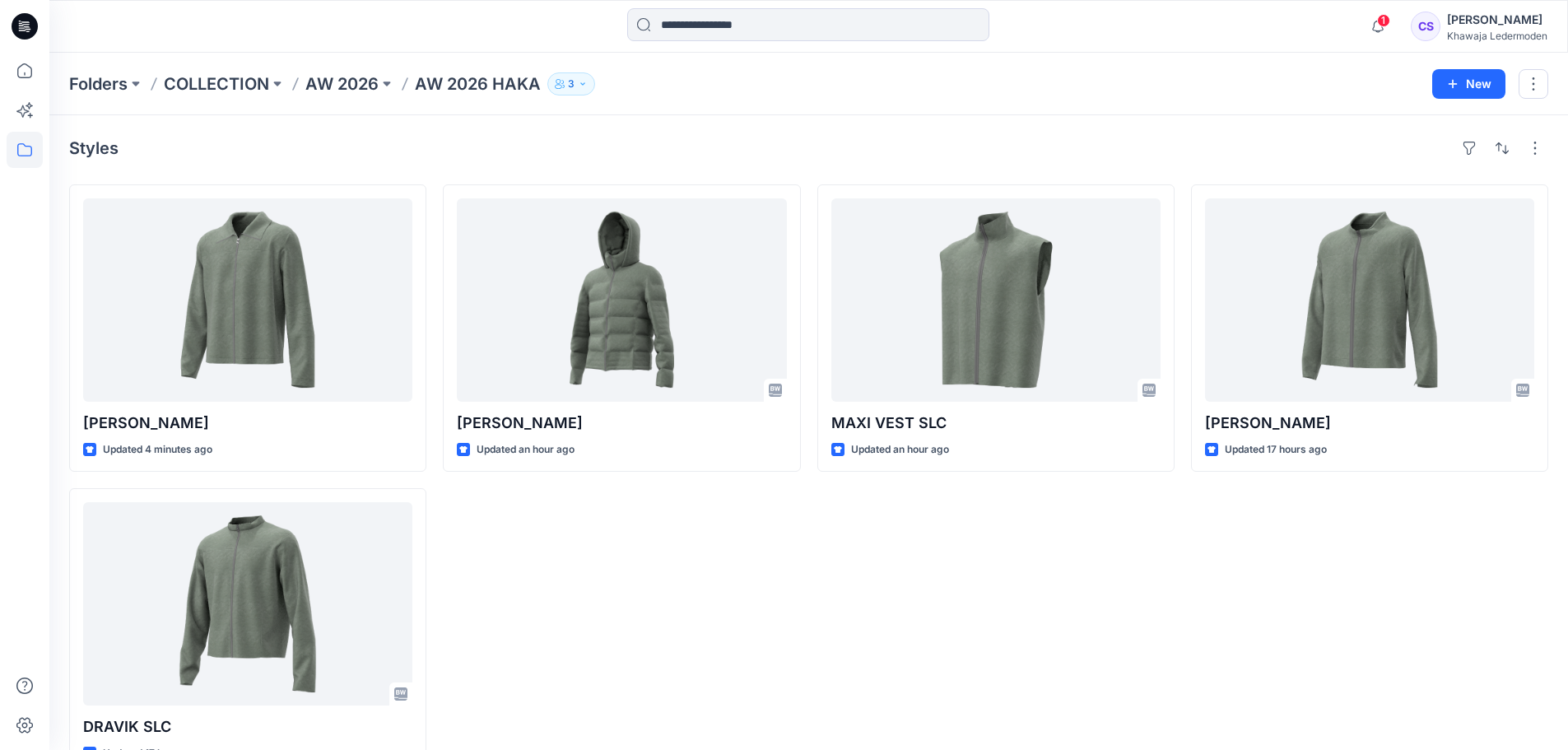
click at [742, 634] on div "[PERSON_NAME] Updated an hour ago" at bounding box center [621, 480] width 358 height 591
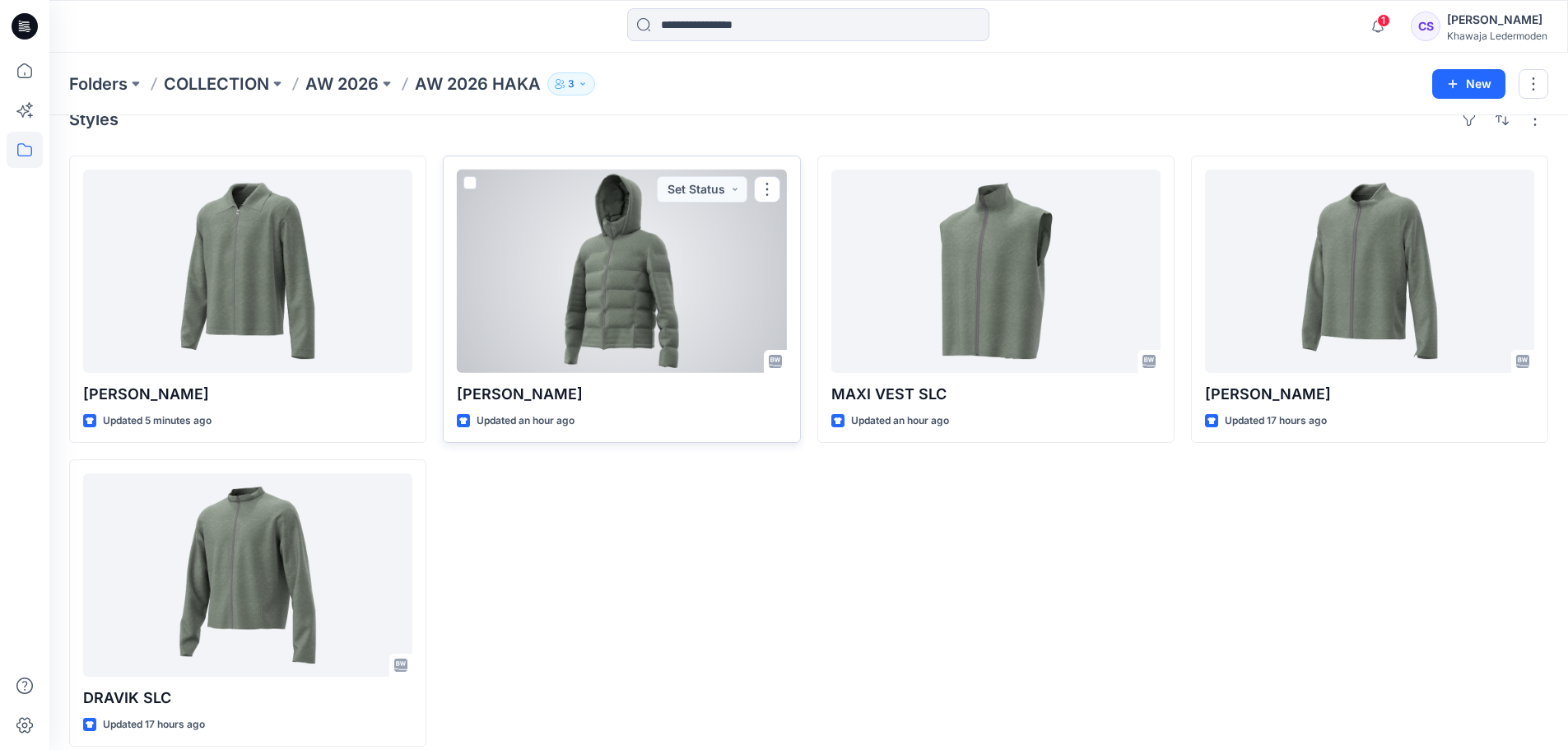
scroll to position [45, 0]
